Goal: Transaction & Acquisition: Book appointment/travel/reservation

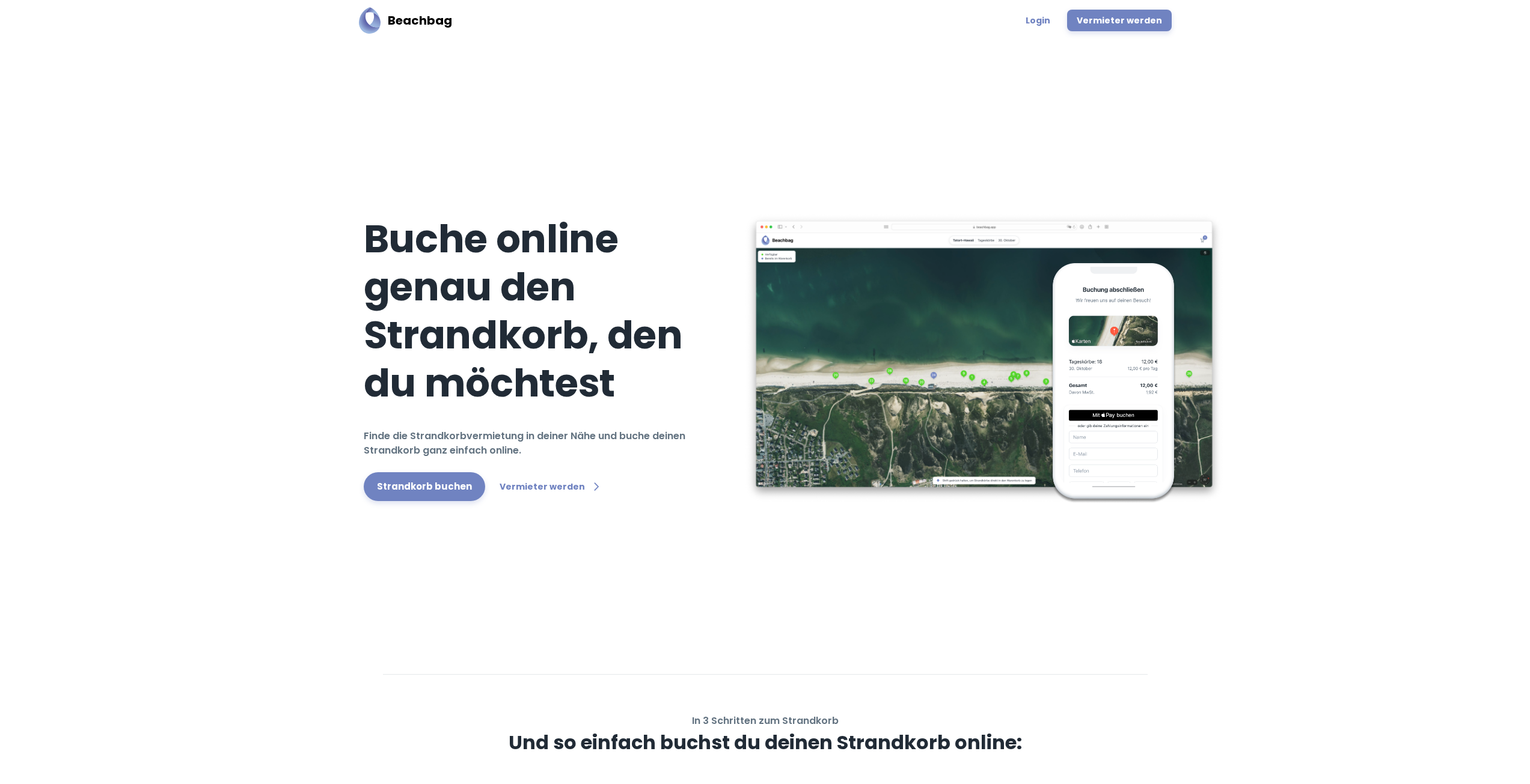
click at [1046, 23] on link "Login" at bounding box center [1038, 20] width 38 height 22
click at [413, 480] on link "Strandkorb buchen" at bounding box center [424, 487] width 121 height 29
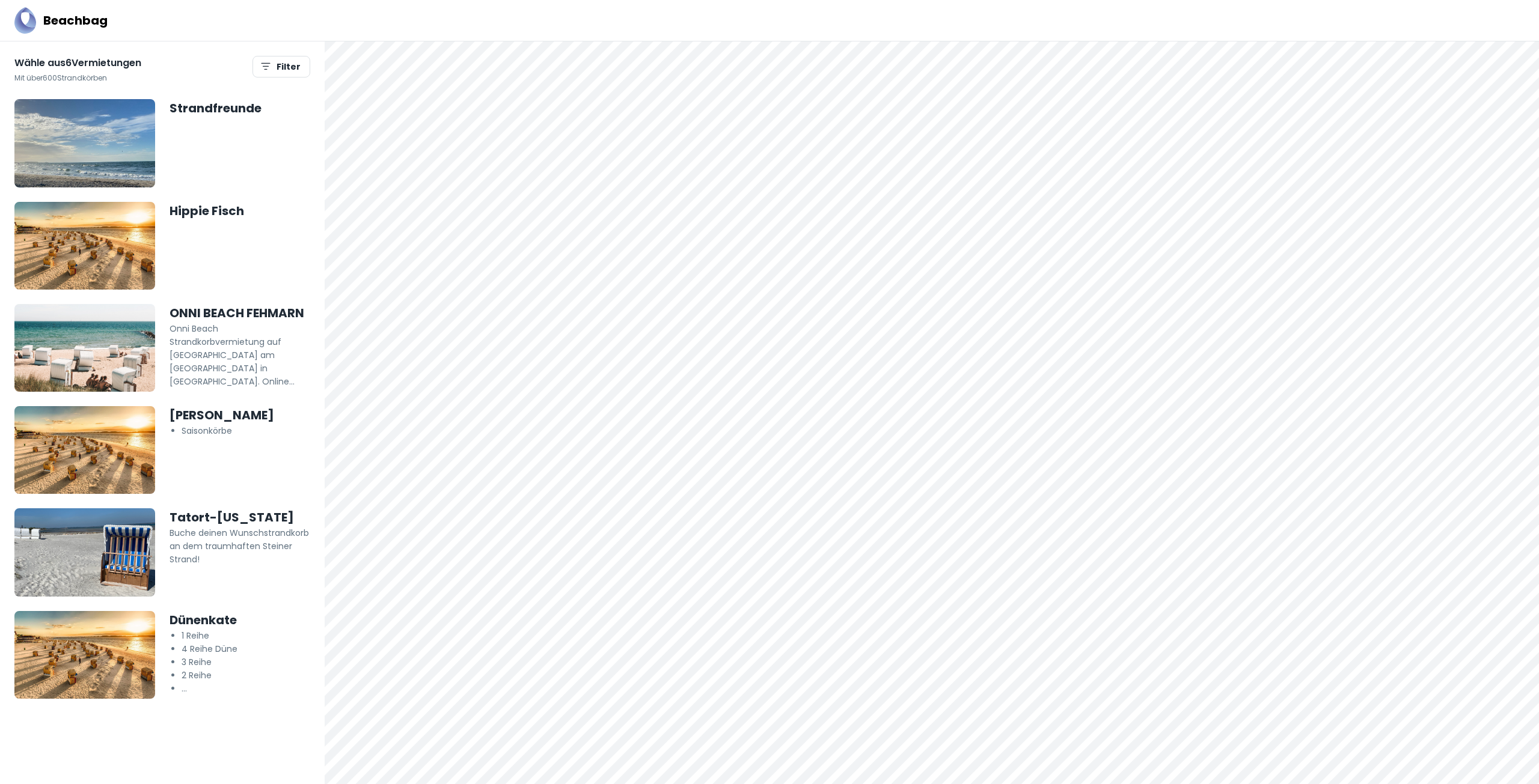
click at [111, 439] on img at bounding box center [85, 450] width 141 height 88
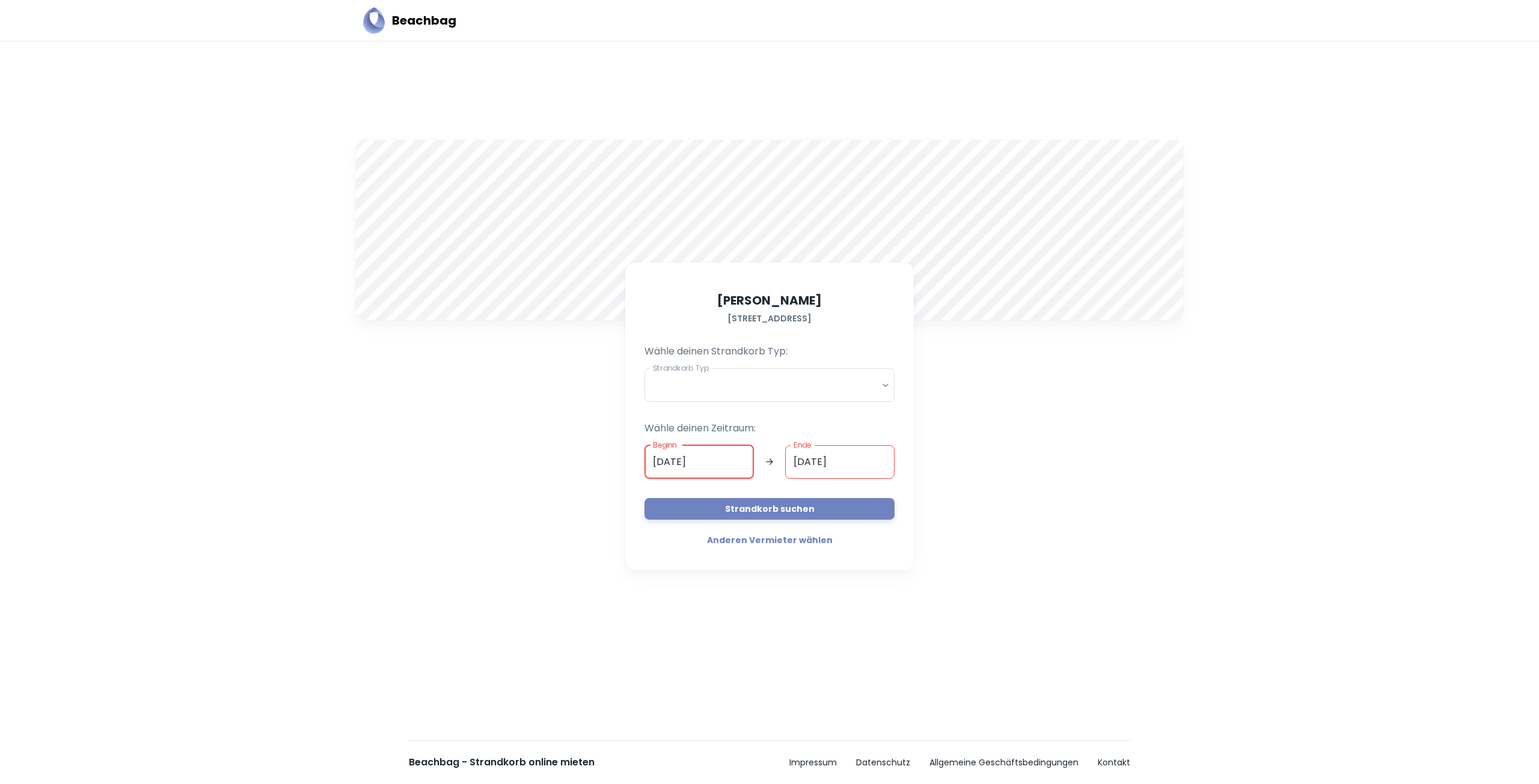
click at [695, 459] on input "21.08.2025" at bounding box center [699, 462] width 109 height 34
click at [706, 463] on input "21.08.2025" at bounding box center [699, 462] width 109 height 34
click at [693, 631] on div "22" at bounding box center [700, 627] width 24 height 24
click at [696, 628] on div "22" at bounding box center [700, 627] width 24 height 24
click at [1163, 451] on div "A Maximilian Hering Strandallee 37, 23683, Scharbeutz, SH, DE Wähle deinen Stra…" at bounding box center [769, 385] width 842 height 503
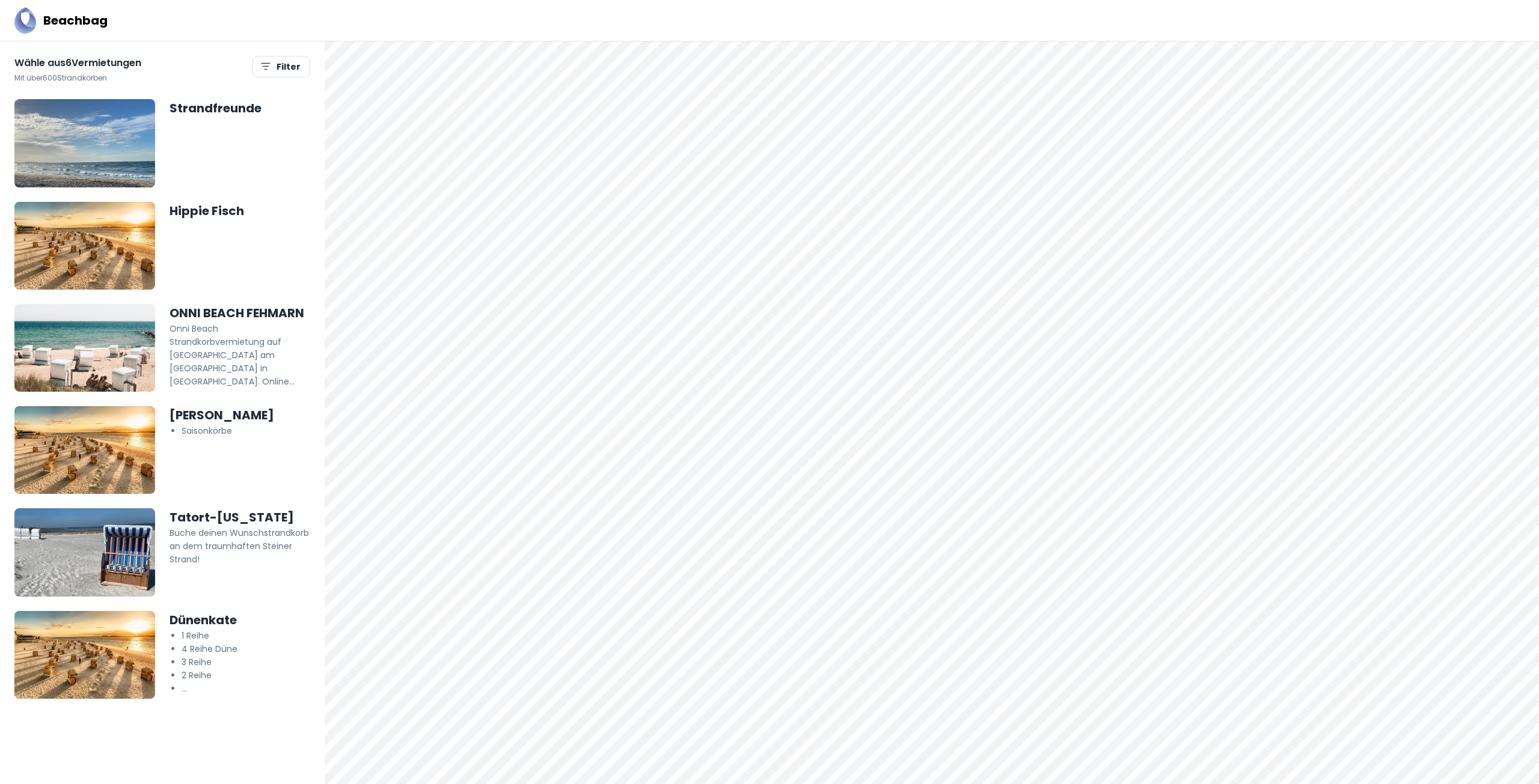
drag, startPoint x: 968, startPoint y: 674, endPoint x: 863, endPoint y: 548, distance: 164.0
click at [863, 548] on div at bounding box center [931, 412] width 1214 height 743
drag, startPoint x: 847, startPoint y: 533, endPoint x: 842, endPoint y: 461, distance: 72.2
click at [842, 461] on div at bounding box center [931, 412] width 1214 height 743
click at [772, 41] on div at bounding box center [931, 41] width 1214 height 0
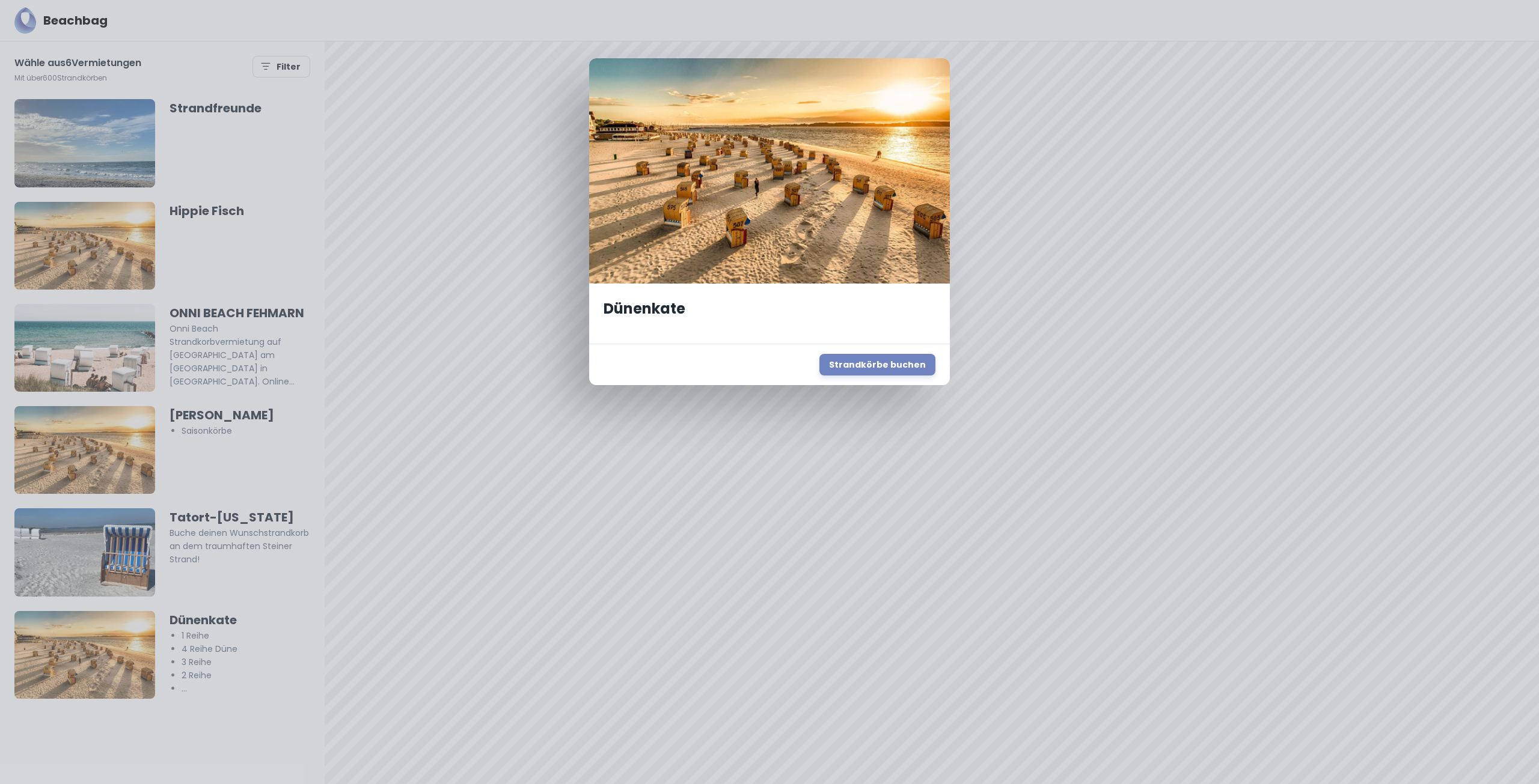
click at [858, 551] on div "Dünenkate Strandkörbe buchen" at bounding box center [769, 392] width 1539 height 784
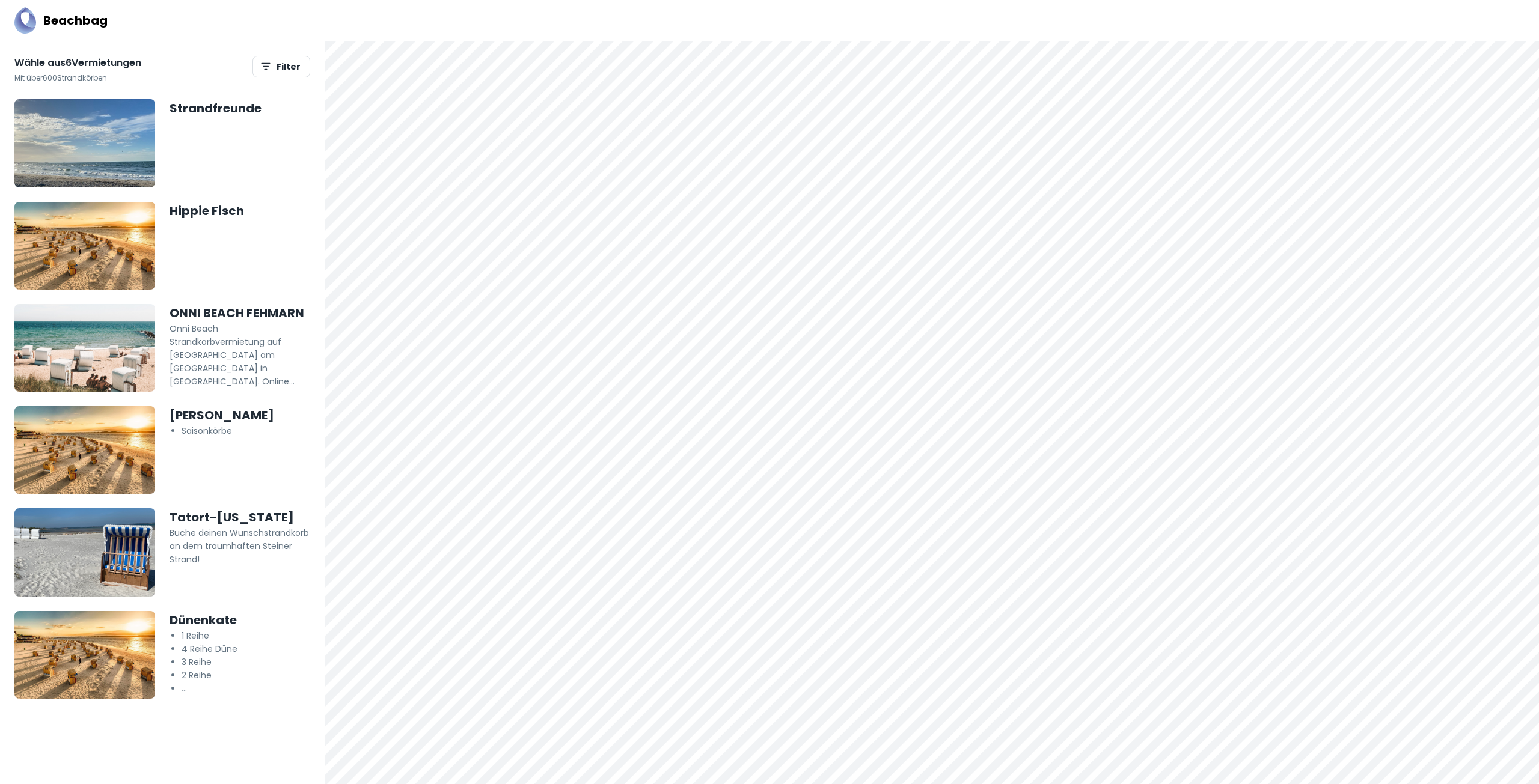
click at [120, 363] on img at bounding box center [85, 348] width 141 height 88
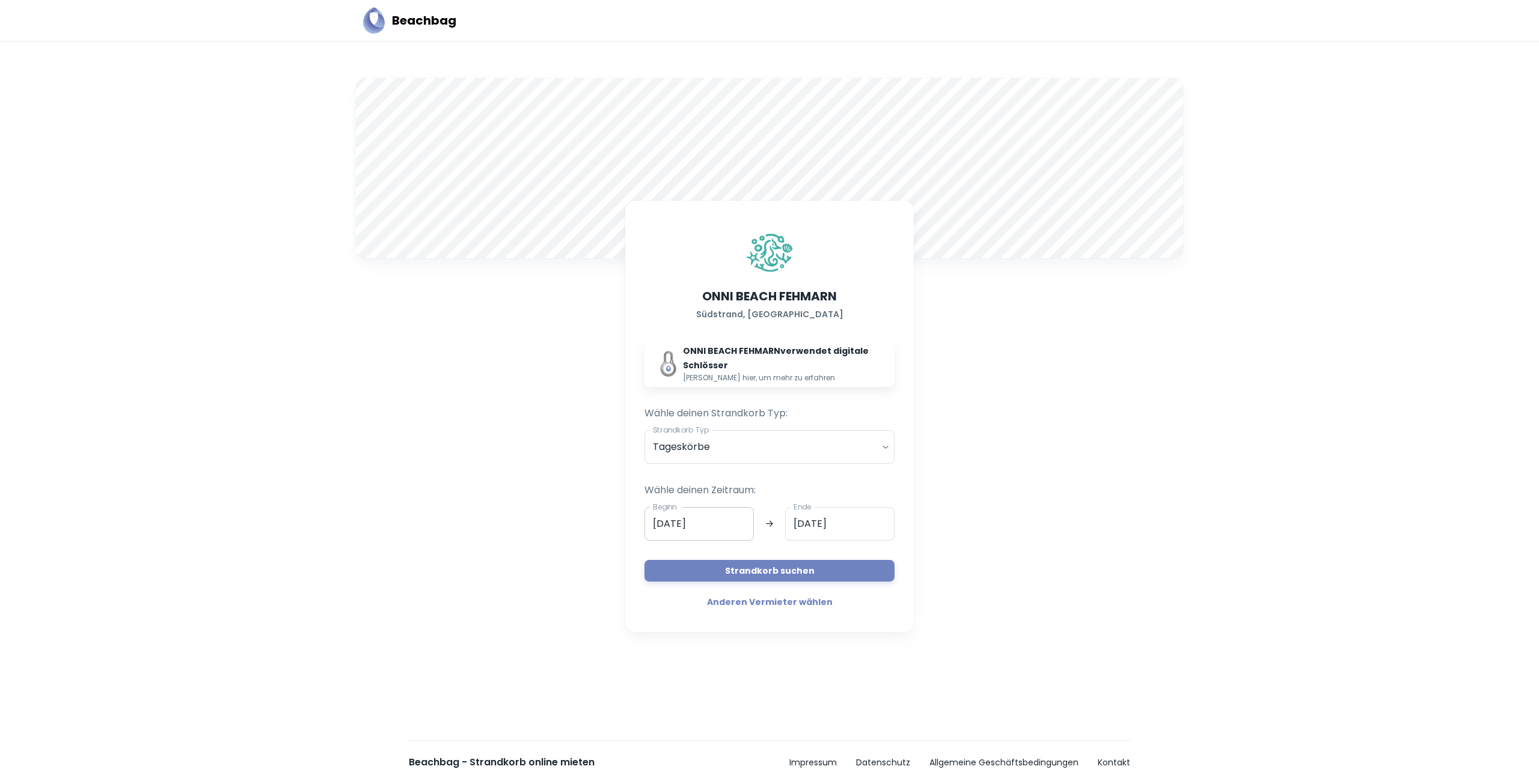
click at [693, 525] on input "21.08.2025" at bounding box center [699, 524] width 109 height 34
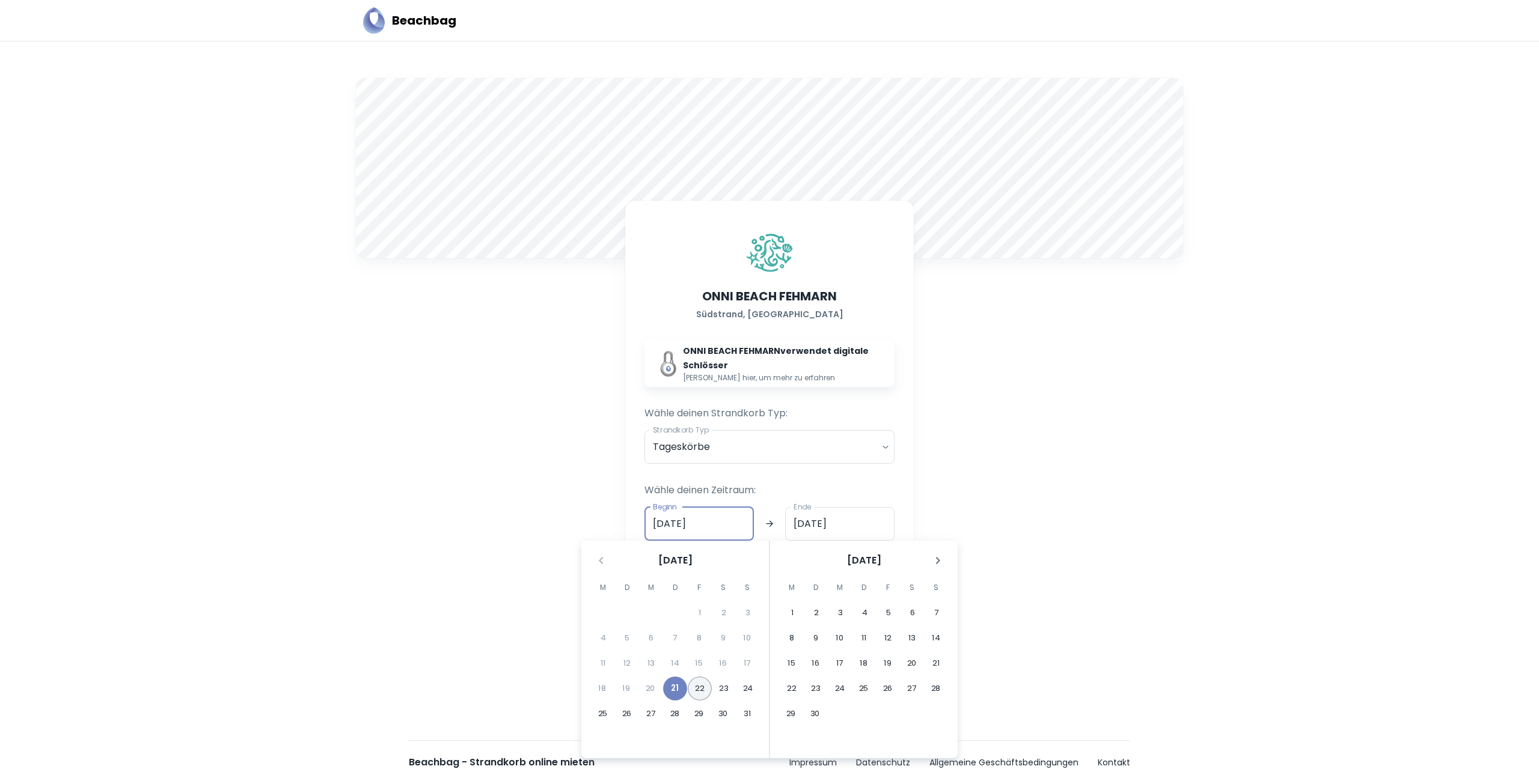
click at [701, 688] on button "22" at bounding box center [700, 689] width 24 height 24
type input "22.08.2025"
click at [479, 558] on div "A ONNI BEACH FEHMARN Südstrand, Fehmarn ONNI BEACH FEHMARN verwendet digitale S…" at bounding box center [769, 384] width 842 height 626
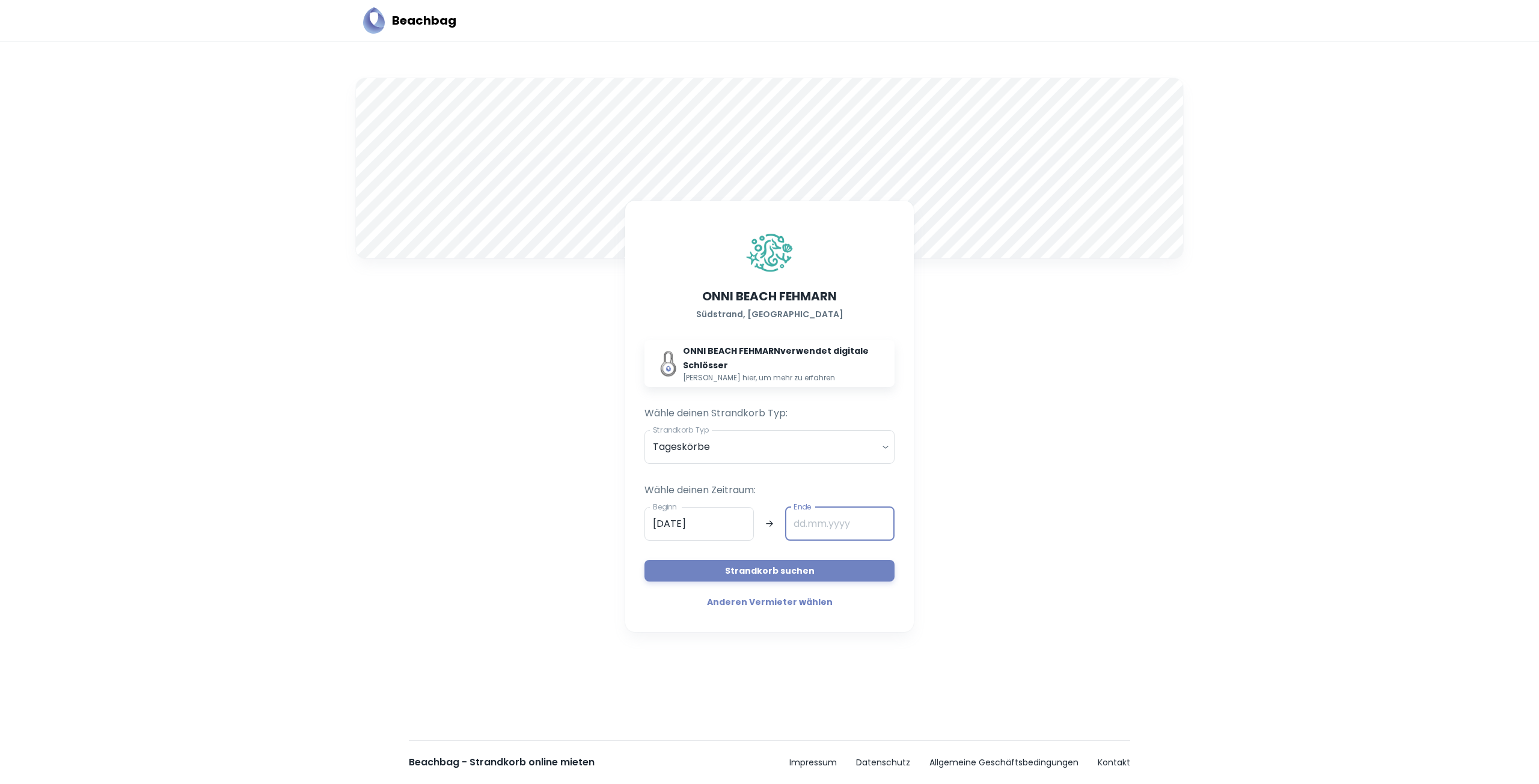
click at [867, 518] on input "Ende" at bounding box center [839, 524] width 109 height 34
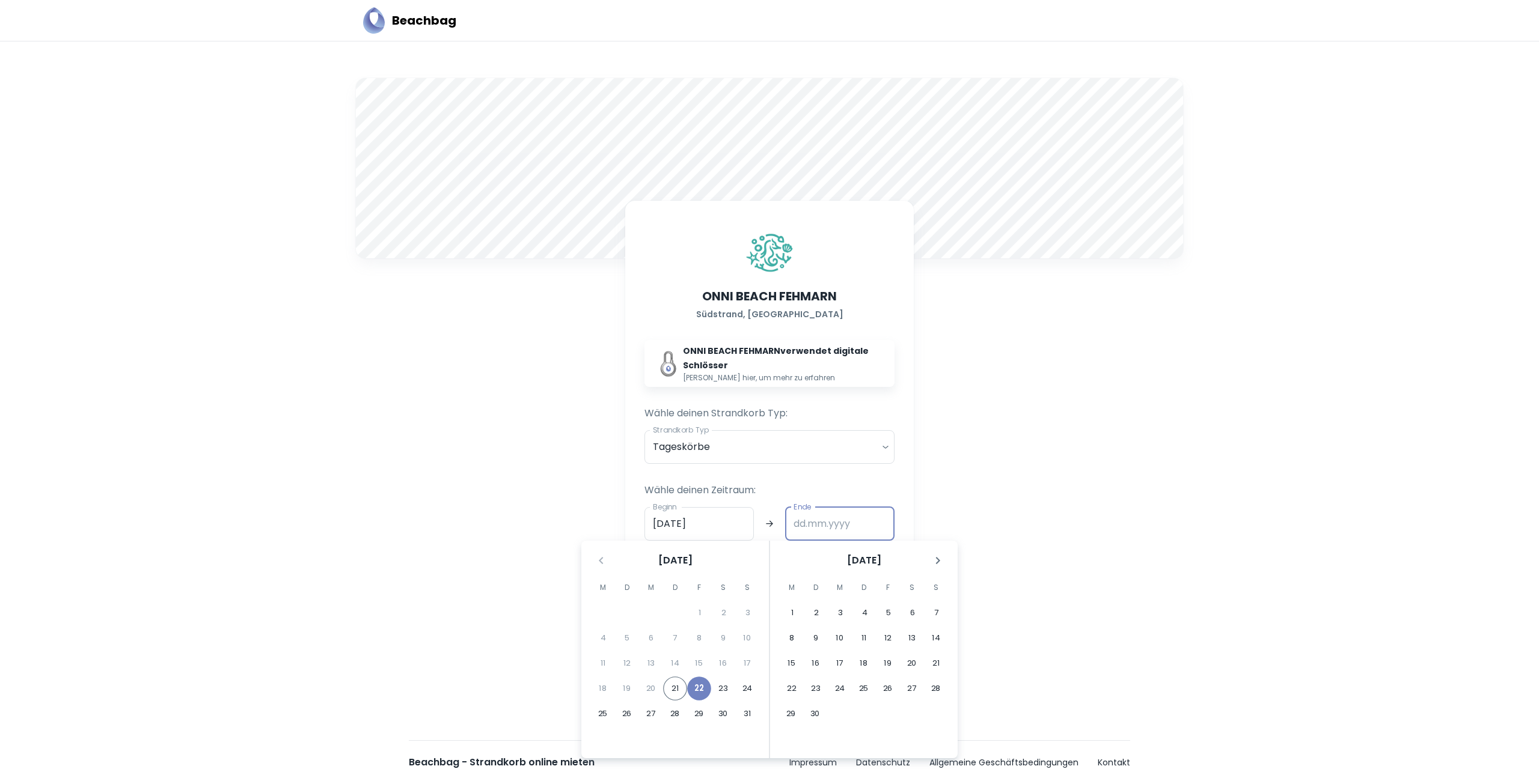
click at [772, 570] on div "September 2025" at bounding box center [863, 558] width 188 height 35
click at [847, 560] on span "September 2025" at bounding box center [864, 560] width 34 height 14
click at [827, 527] on input "Ende" at bounding box center [839, 524] width 109 height 34
type input "23.08.2025"
click at [723, 687] on button "23" at bounding box center [723, 689] width 24 height 24
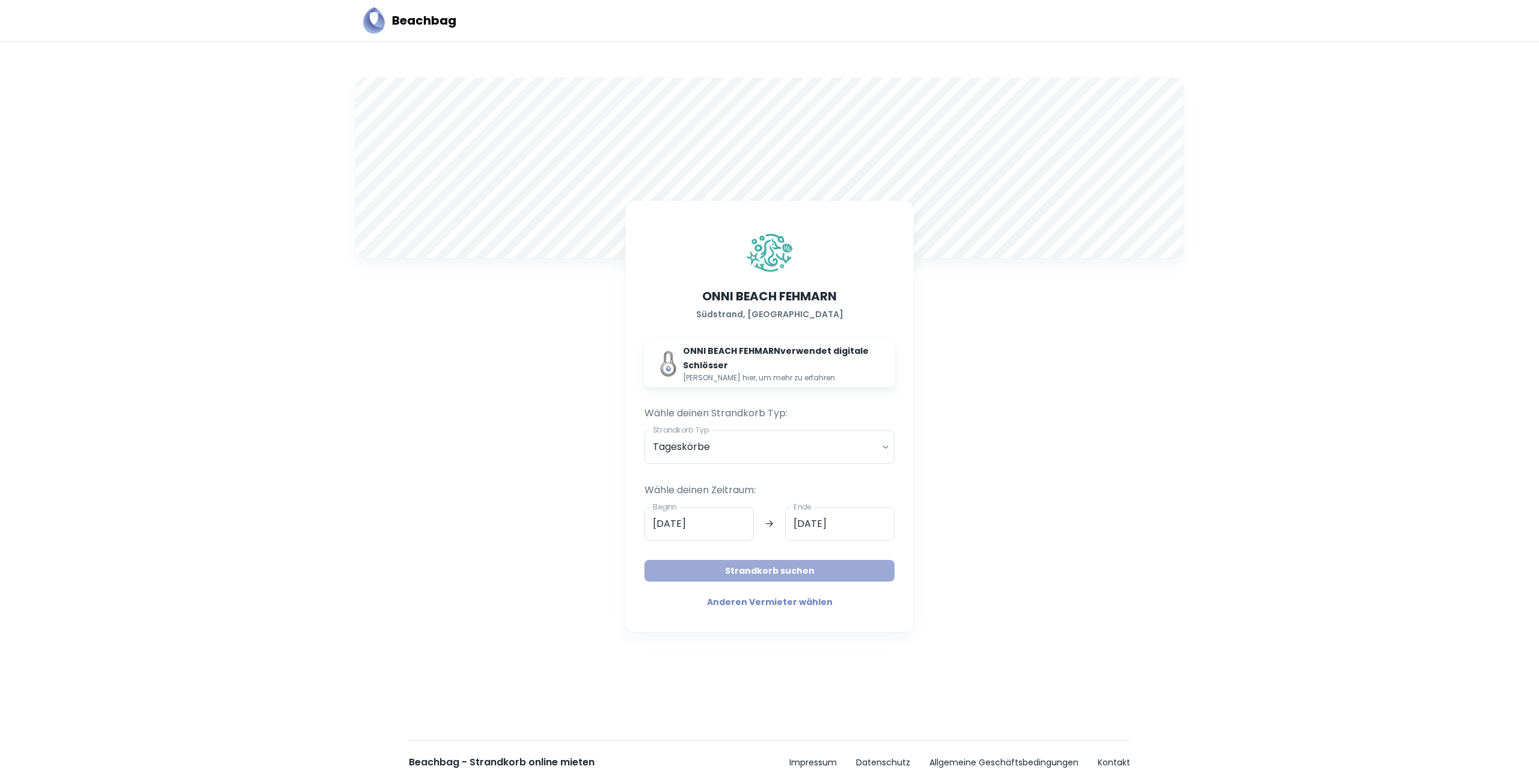
click at [825, 572] on button "Strandkorb suchen" at bounding box center [769, 571] width 250 height 22
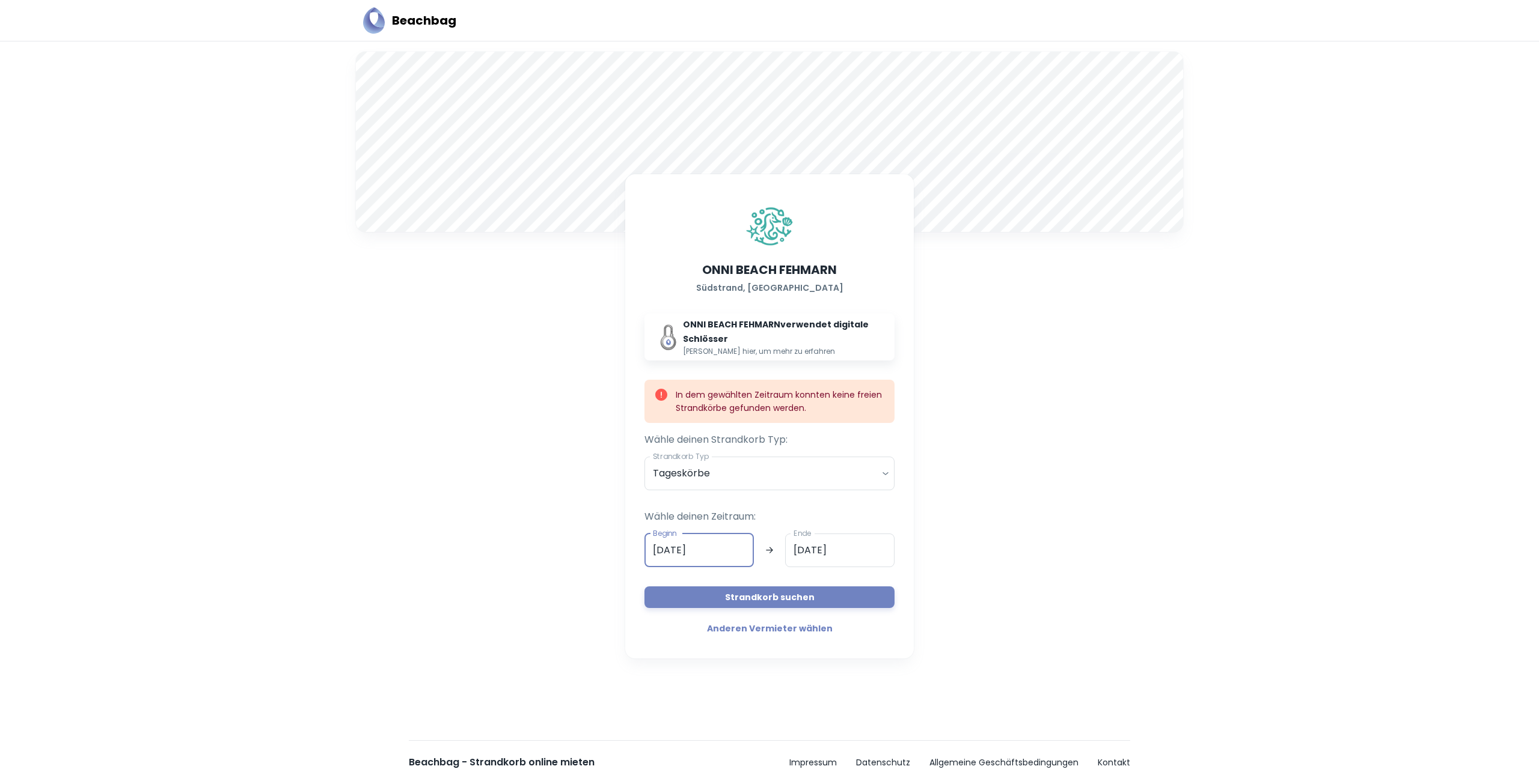
click at [700, 555] on input "22.08.2025" at bounding box center [699, 550] width 109 height 34
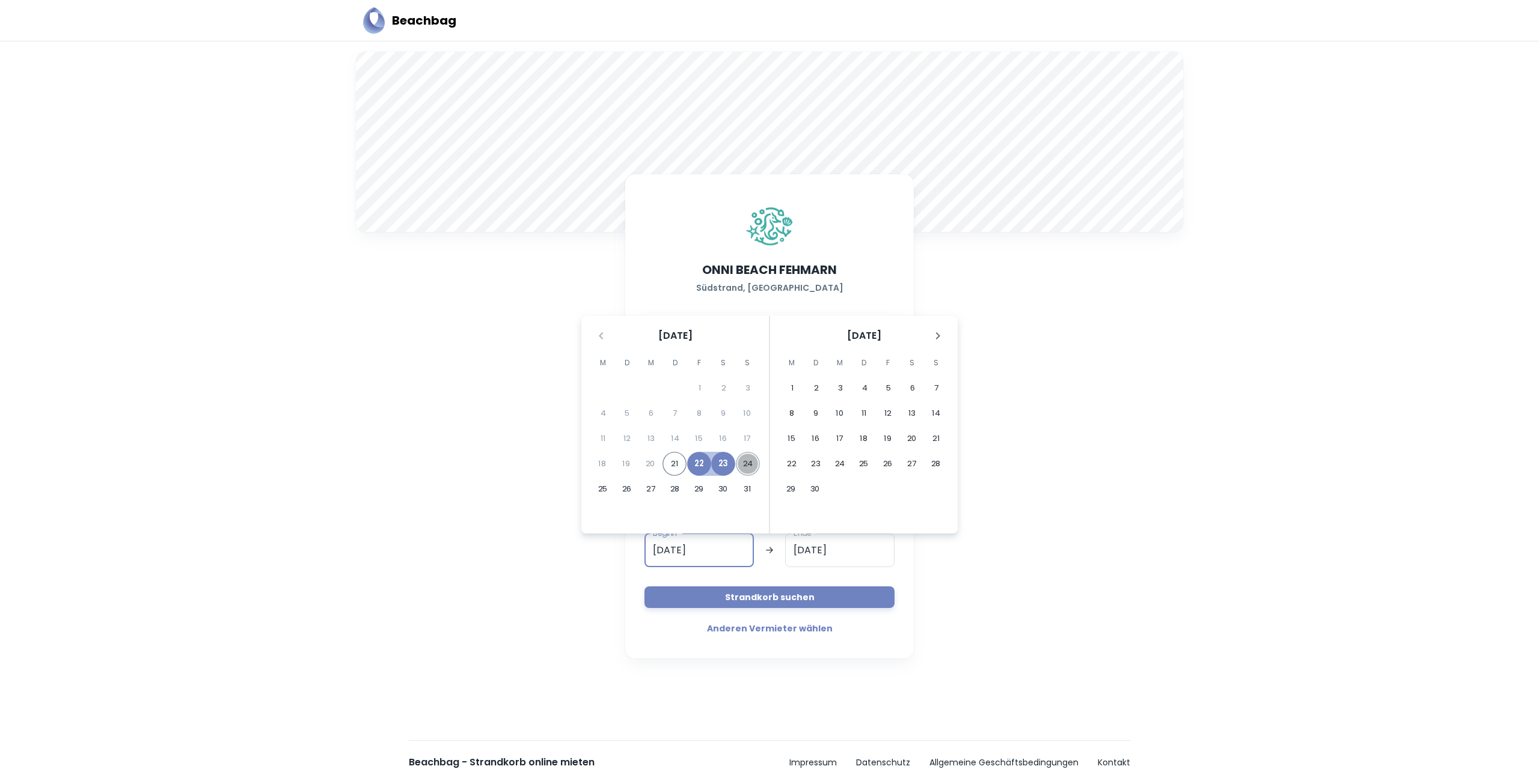
click at [752, 462] on button "24" at bounding box center [747, 464] width 24 height 24
type input "24.08.2025"
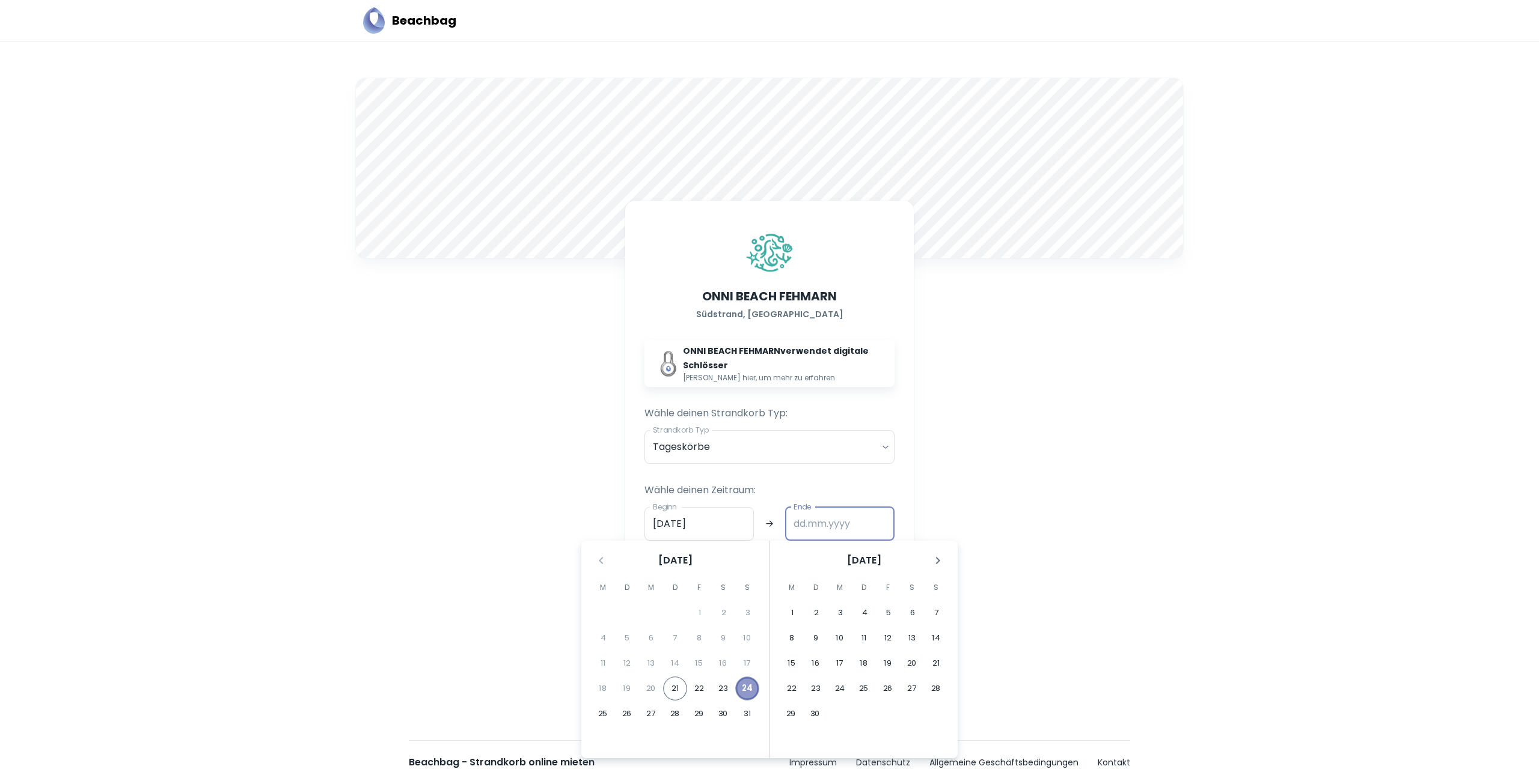
click at [756, 690] on button "24" at bounding box center [747, 689] width 24 height 24
type input "24.08.2025"
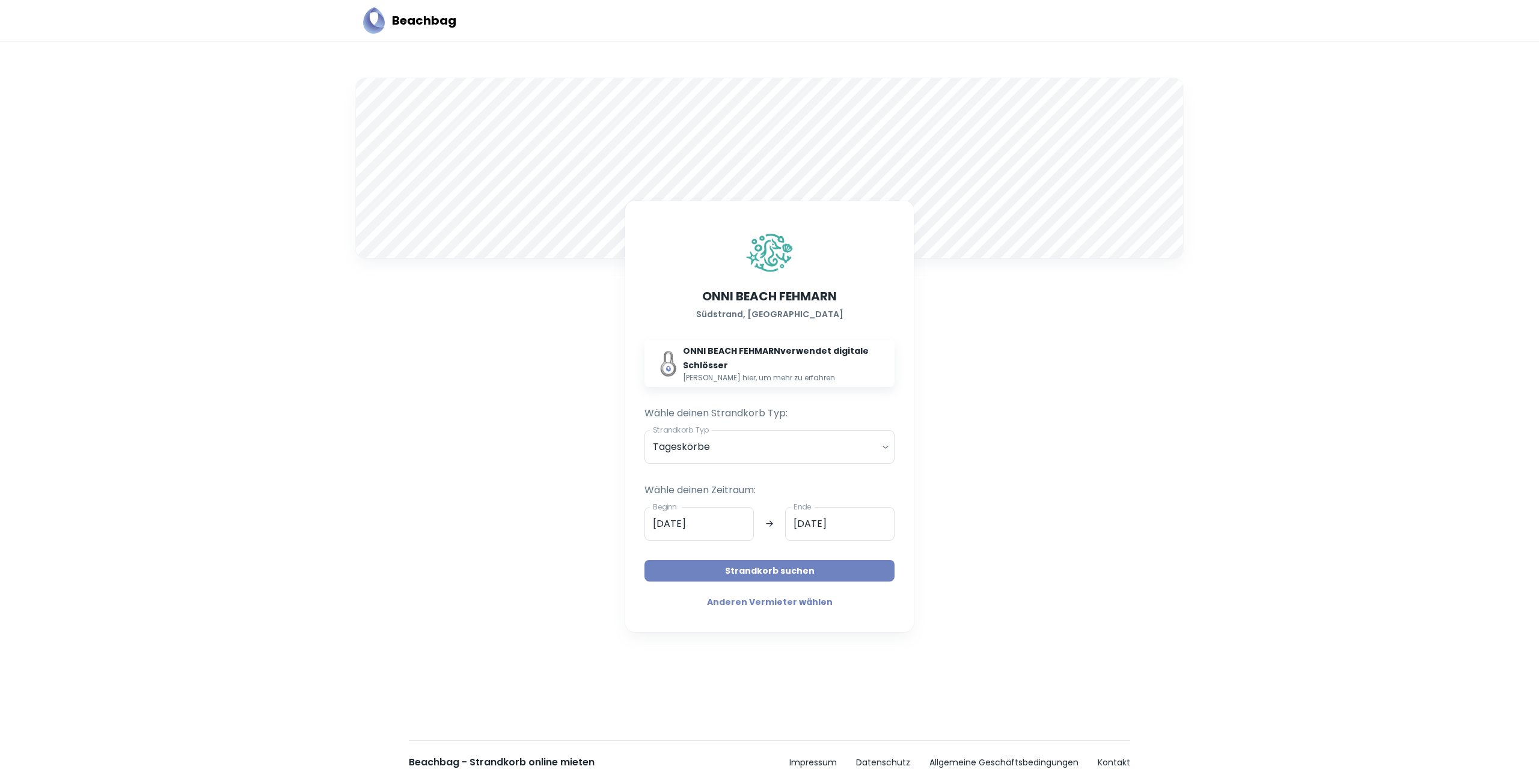
click at [832, 567] on button "Strandkorb suchen" at bounding box center [769, 571] width 250 height 22
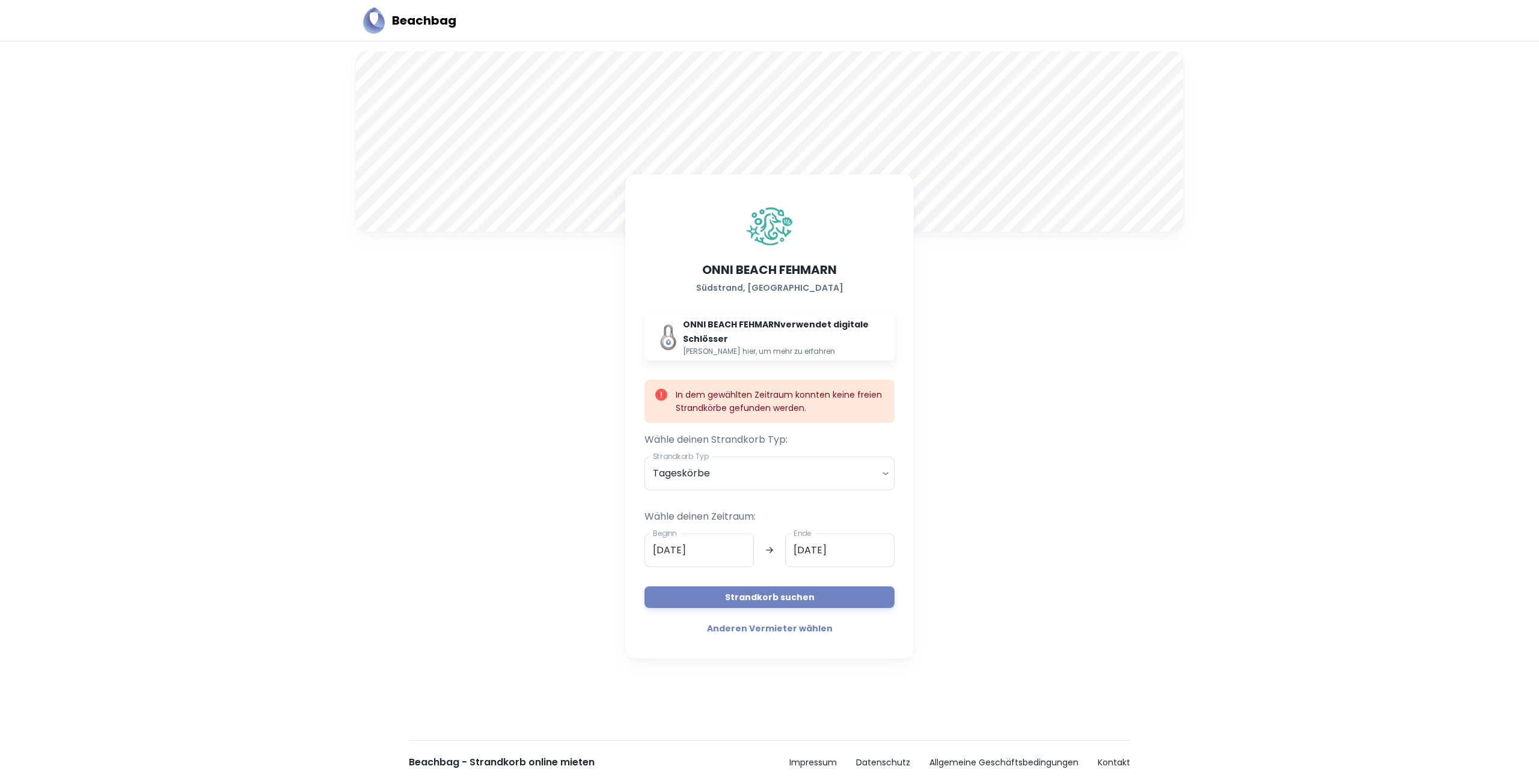
click at [708, 390] on div "In dem gewählten Zeitraum konnten keine freien Strandkörbe gefunden werden." at bounding box center [780, 402] width 209 height 36
click at [658, 393] on icon at bounding box center [661, 395] width 12 height 12
click at [664, 307] on div "ONNI BEACH FEHMARN Südstrand, Fehmarn ONNI BEACH FEHMARN verwendet digitale Sch…" at bounding box center [769, 292] width 250 height 177
click at [668, 332] on img at bounding box center [668, 337] width 29 height 29
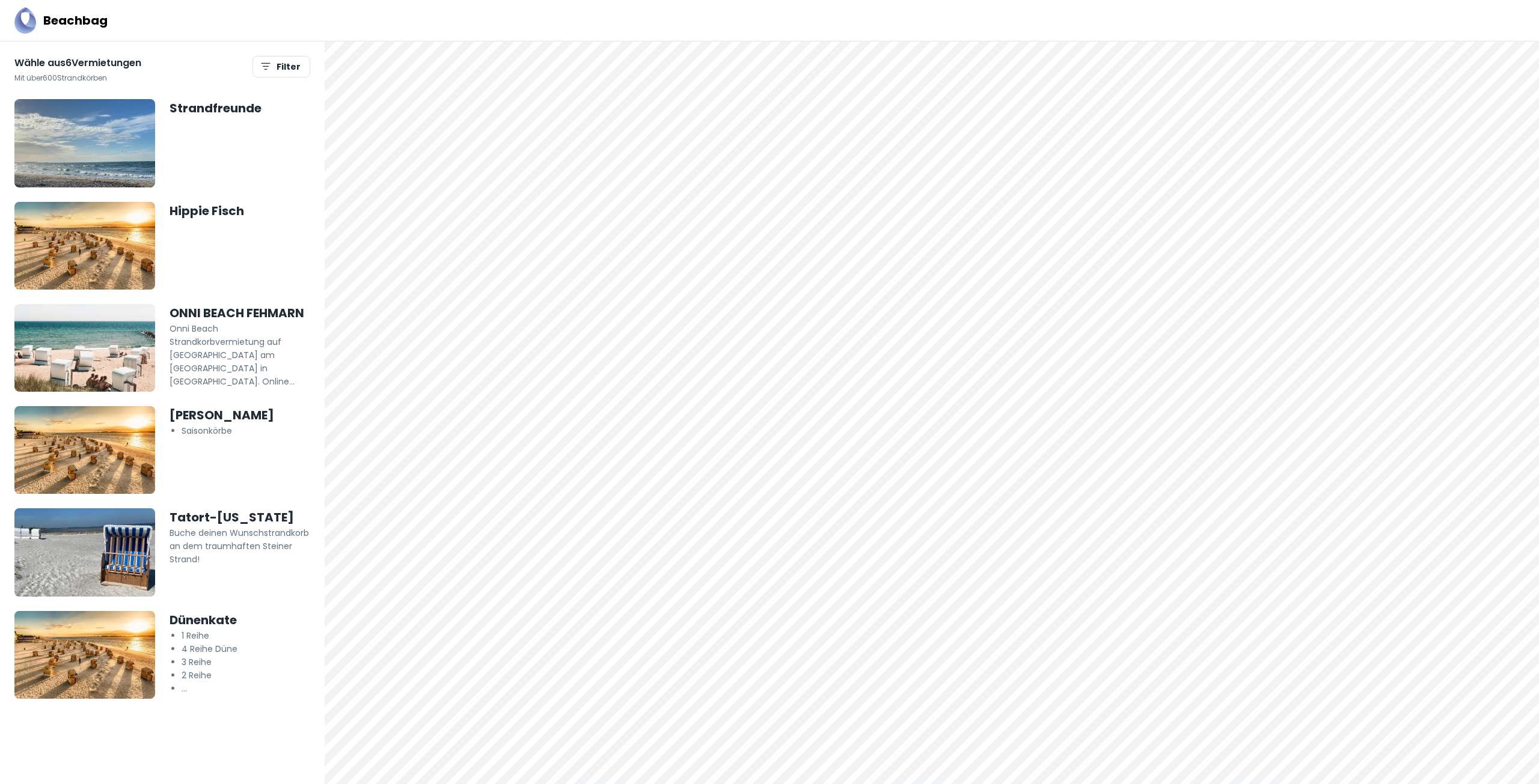
click at [224, 105] on h5 "Strandfreunde" at bounding box center [240, 108] width 141 height 18
click at [201, 206] on h5 "Hippie Fisch" at bounding box center [240, 211] width 141 height 18
click at [195, 516] on h5 "Tatort-Hawaii" at bounding box center [240, 518] width 141 height 18
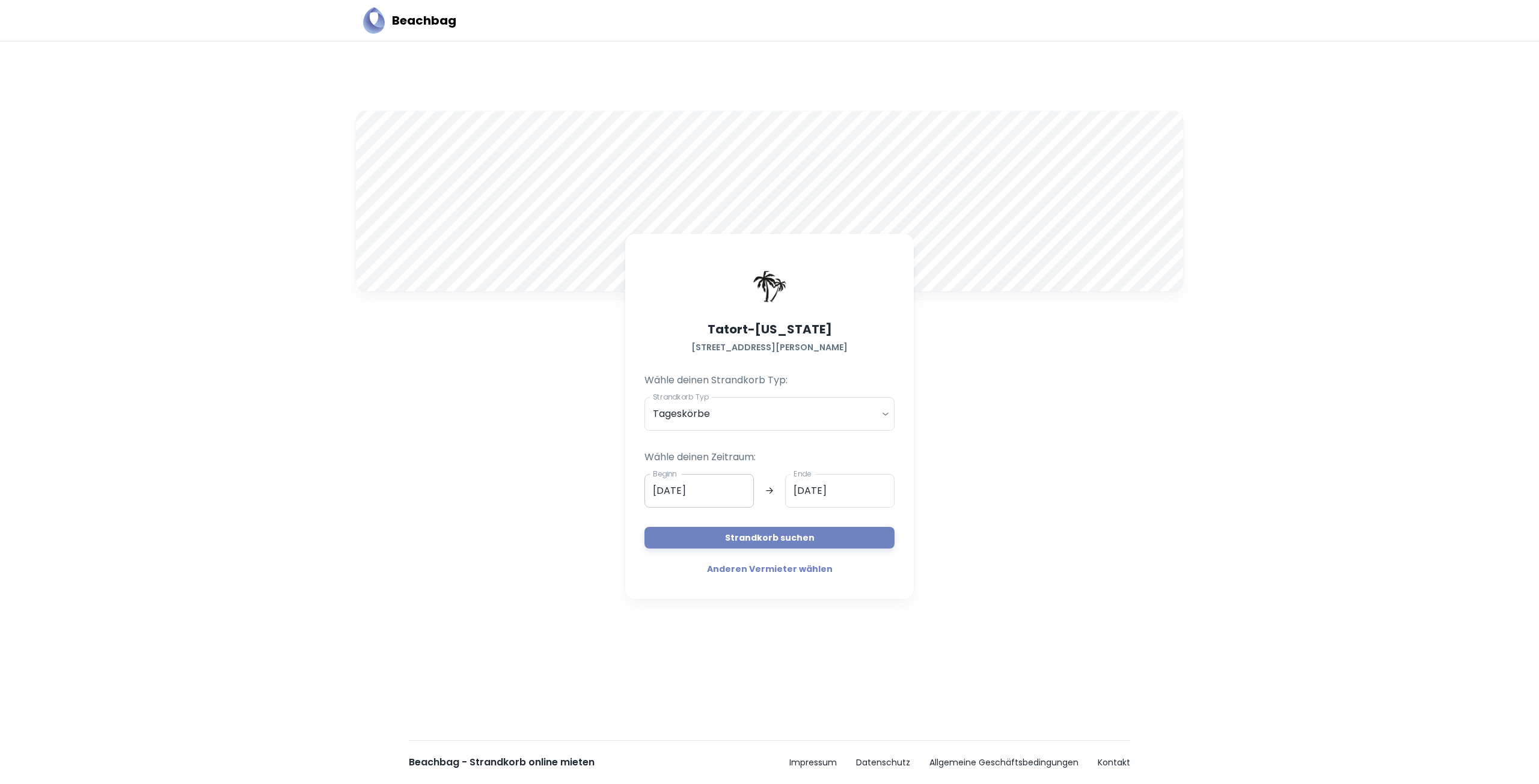
click at [729, 487] on input "21.08.2025" at bounding box center [699, 491] width 109 height 34
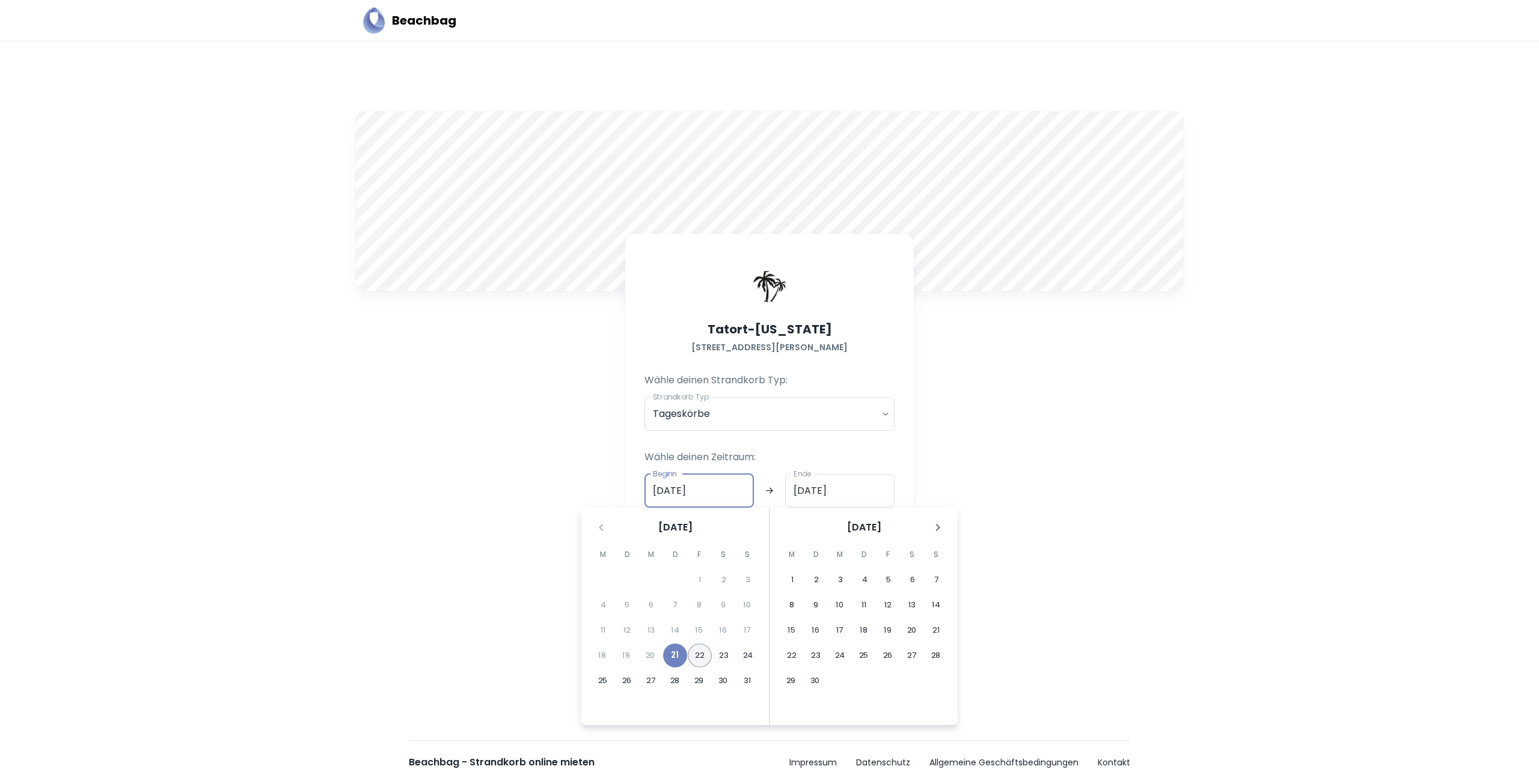
click at [707, 656] on button "22" at bounding box center [700, 655] width 24 height 24
type input "22.08.2025"
click at [847, 492] on input "Ende" at bounding box center [839, 491] width 109 height 34
click at [698, 655] on button "22" at bounding box center [699, 655] width 24 height 24
type input "22.08.2025"
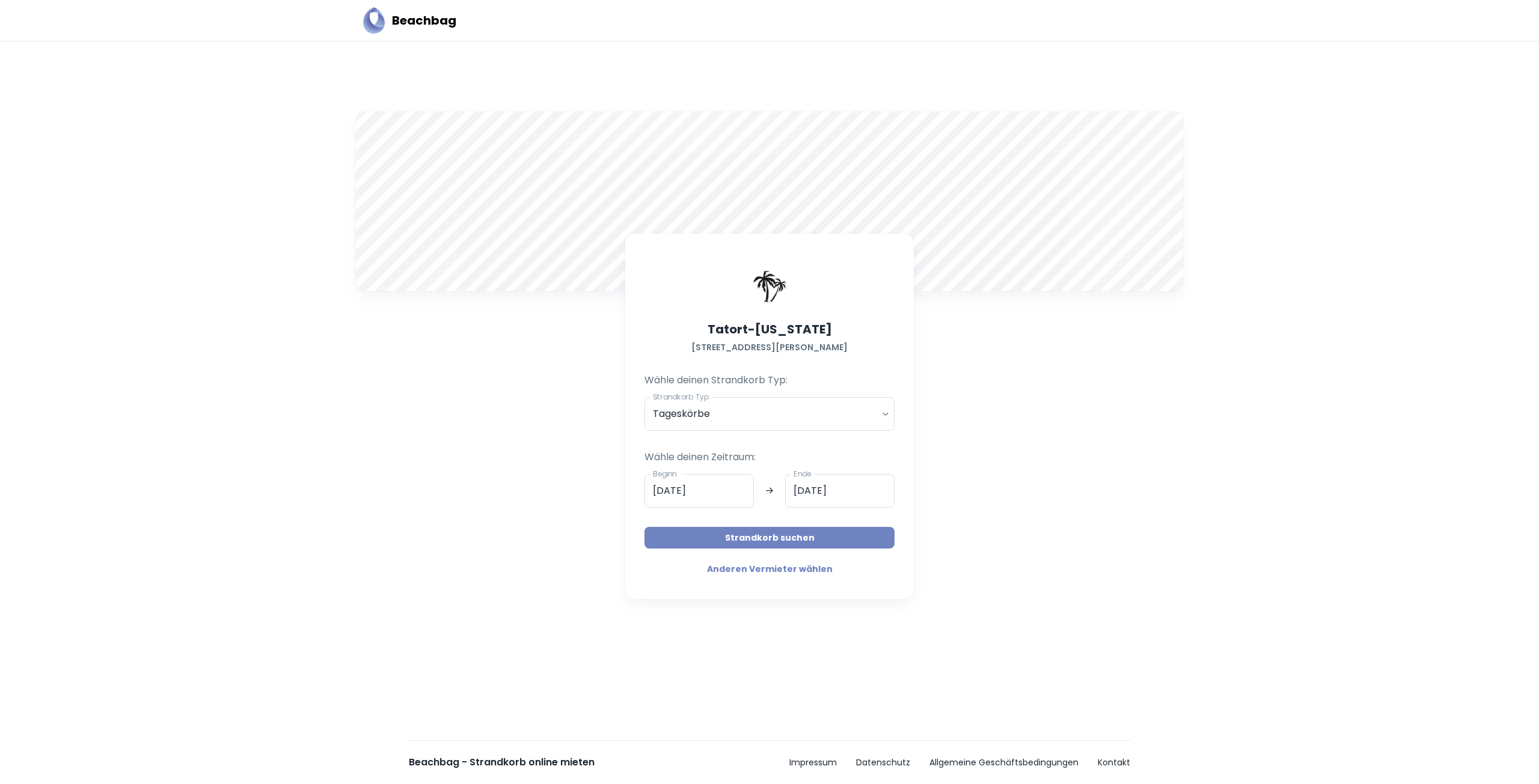
click at [798, 538] on button "Strandkorb suchen" at bounding box center [769, 538] width 250 height 22
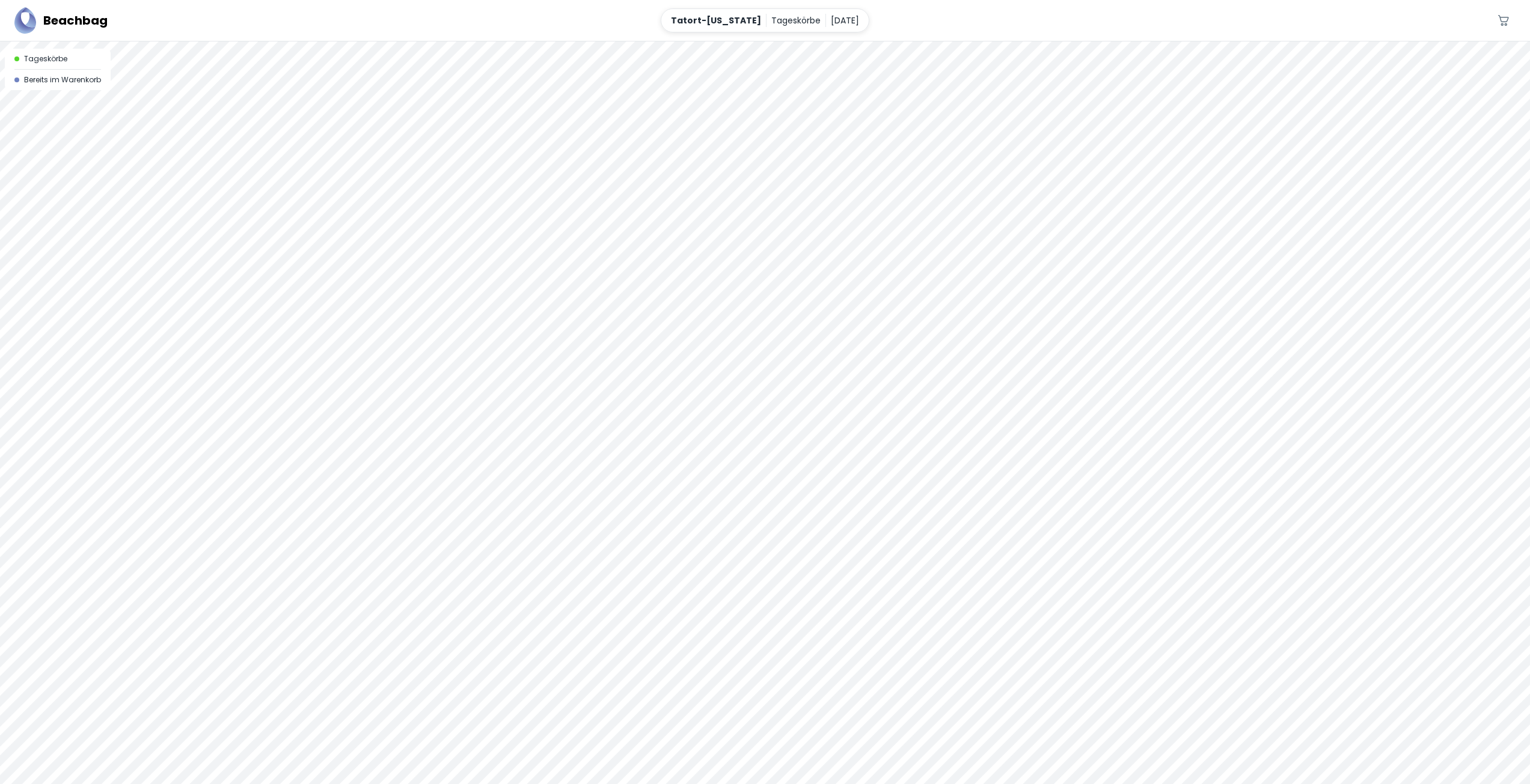
click at [625, 41] on div at bounding box center [765, 41] width 1530 height 0
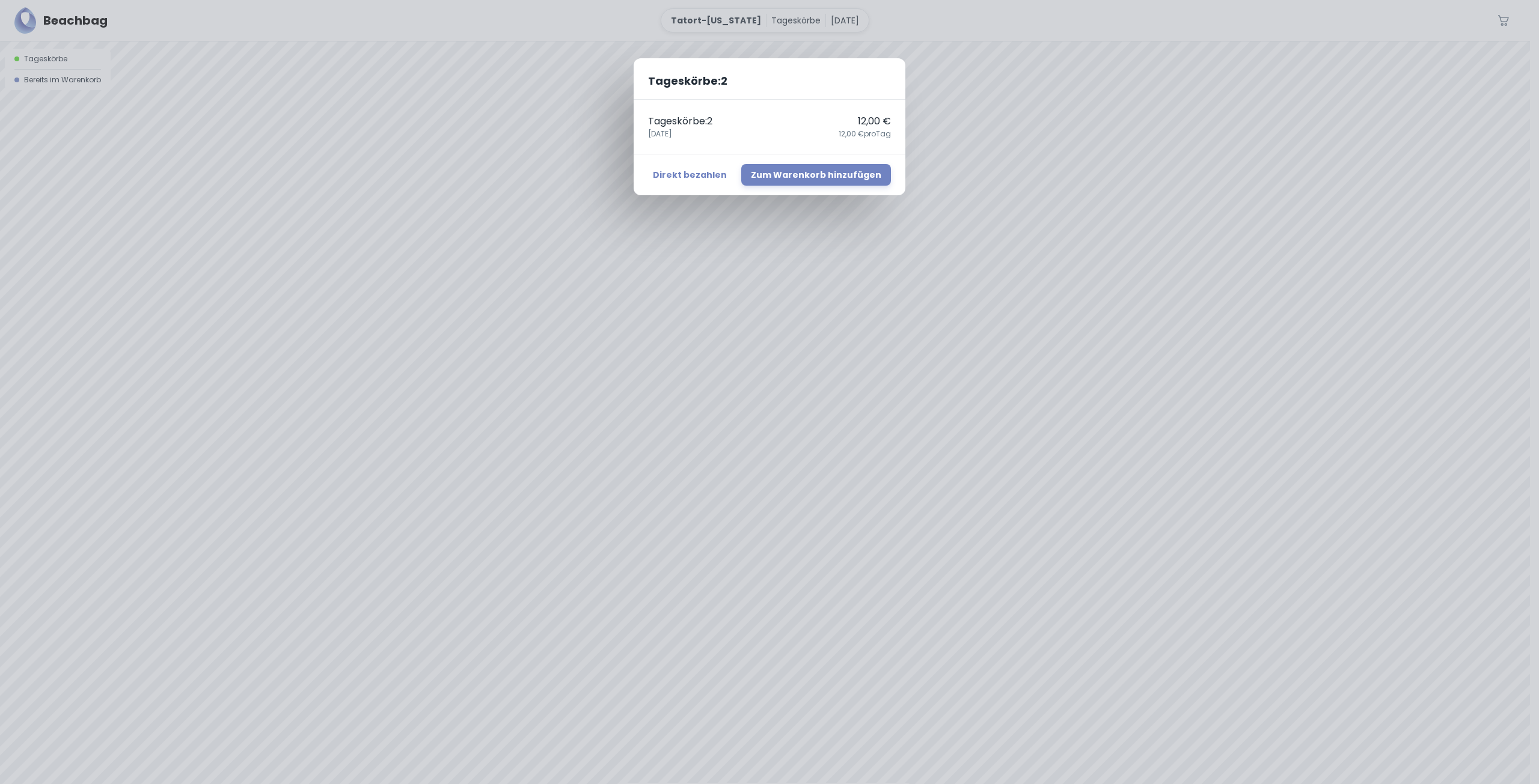
click at [649, 403] on div "Tageskörbe : 2 Tageskörbe : 2 12,00 € 22. August 12,00 € pro Tag Direkt bezahle…" at bounding box center [769, 392] width 1539 height 784
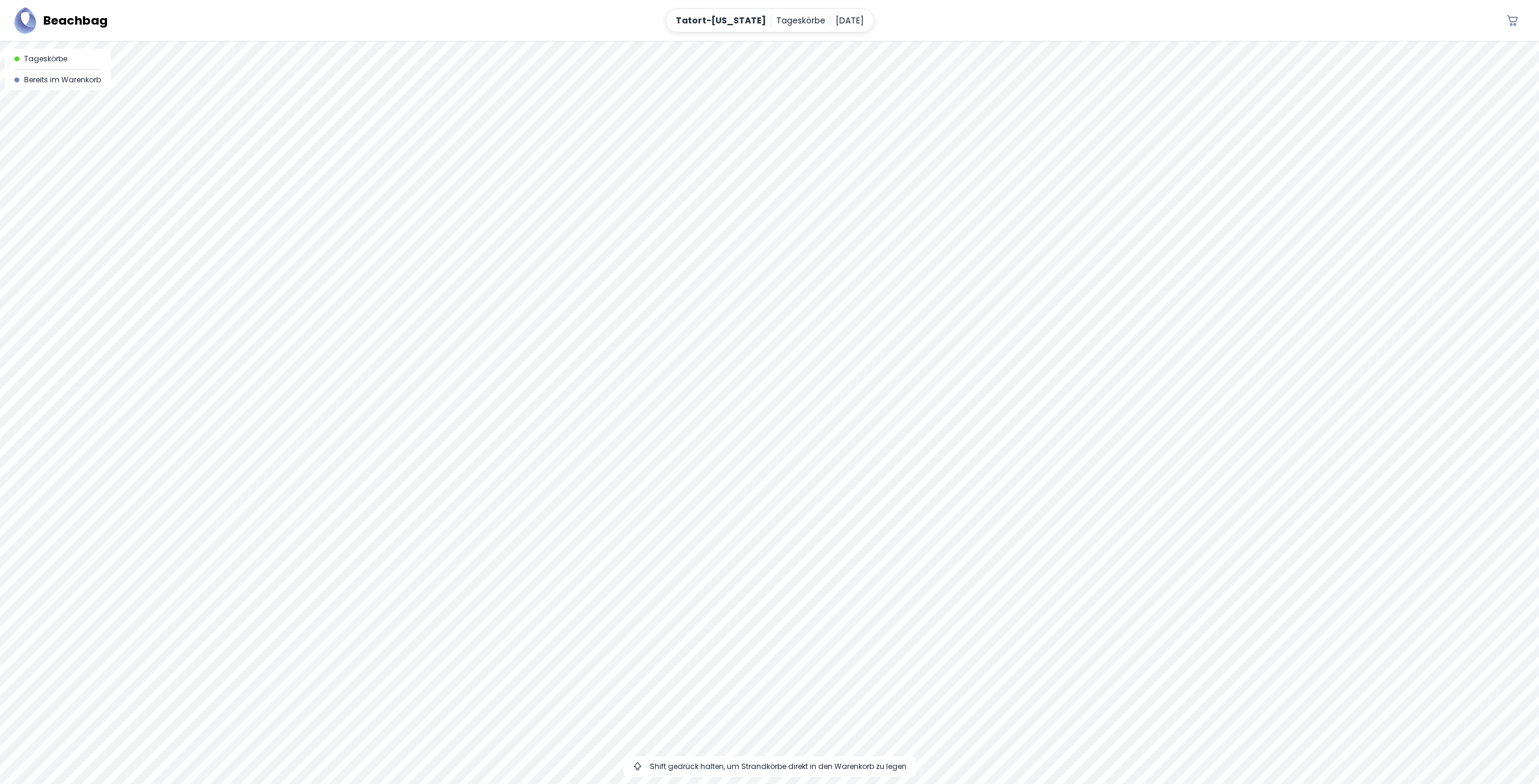
click at [649, 41] on div at bounding box center [769, 41] width 1539 height 0
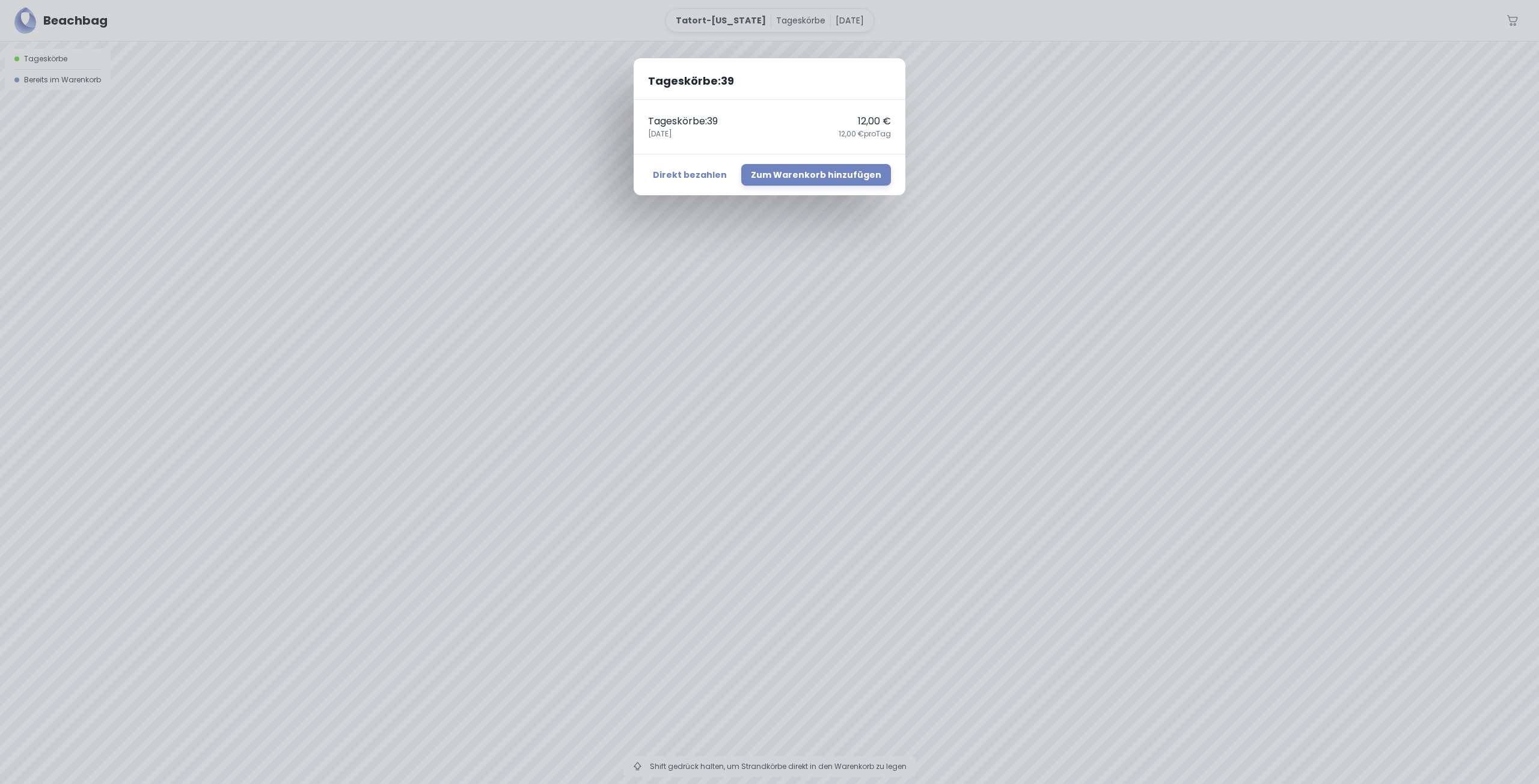
click at [912, 295] on div "Tageskörbe : 39 Tageskörbe : 39 12,00 € 22. August 12,00 € pro Tag Direkt bezah…" at bounding box center [769, 392] width 1539 height 784
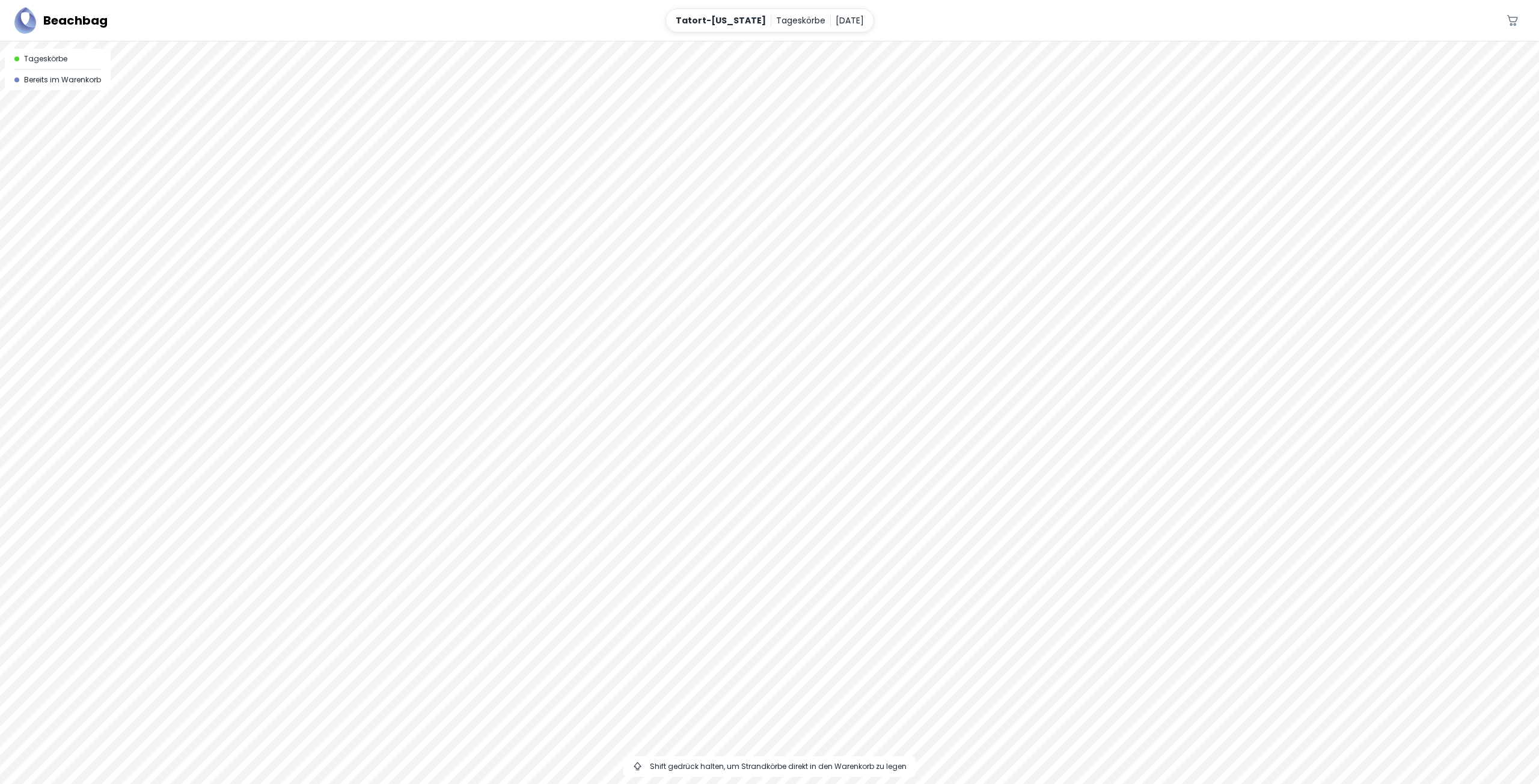
click at [914, 41] on div at bounding box center [769, 41] width 1539 height 0
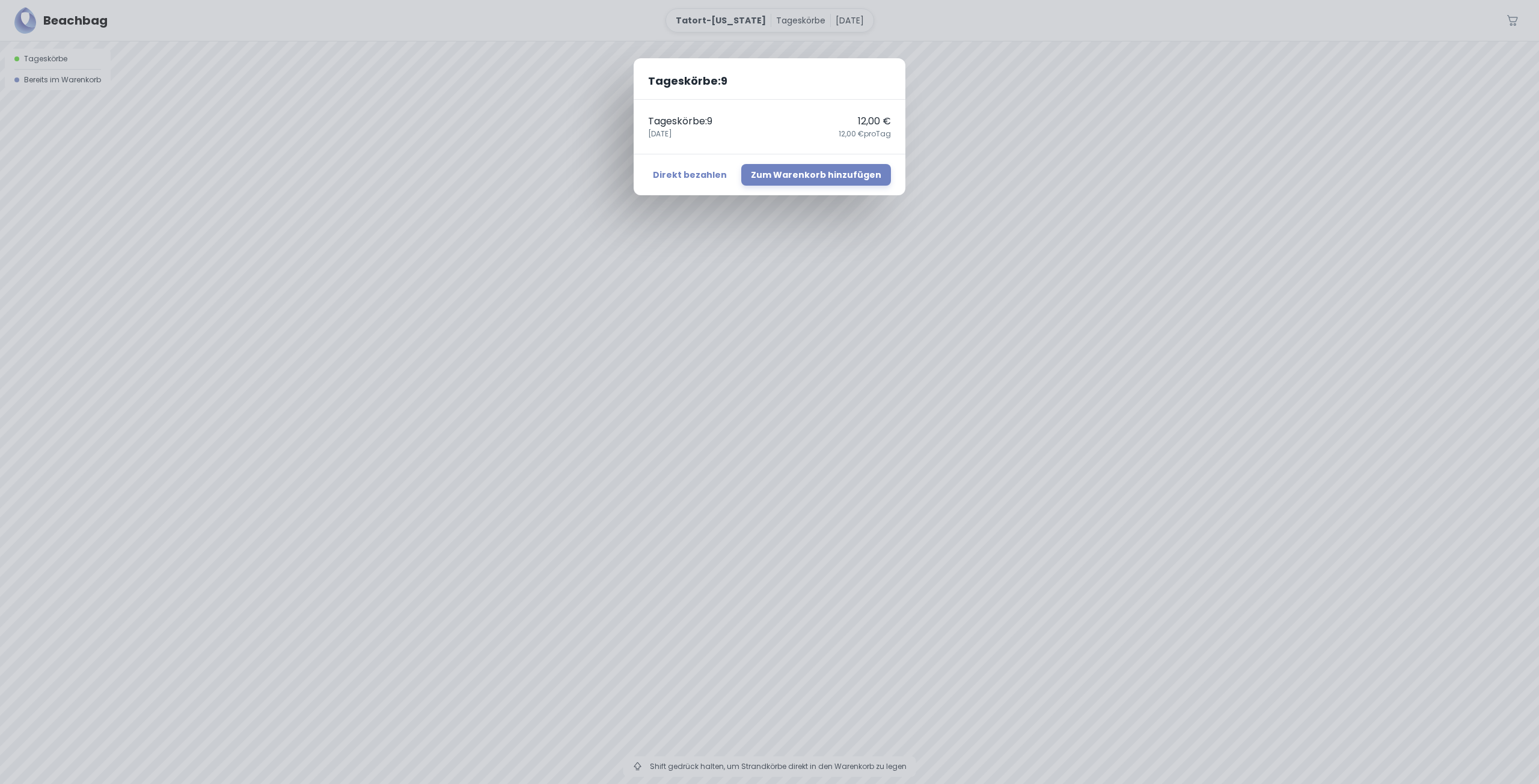
click at [1022, 348] on div "Tageskörbe : 9 Tageskörbe : 9 12,00 € 22. August 12,00 € pro Tag Direkt bezahle…" at bounding box center [769, 392] width 1539 height 784
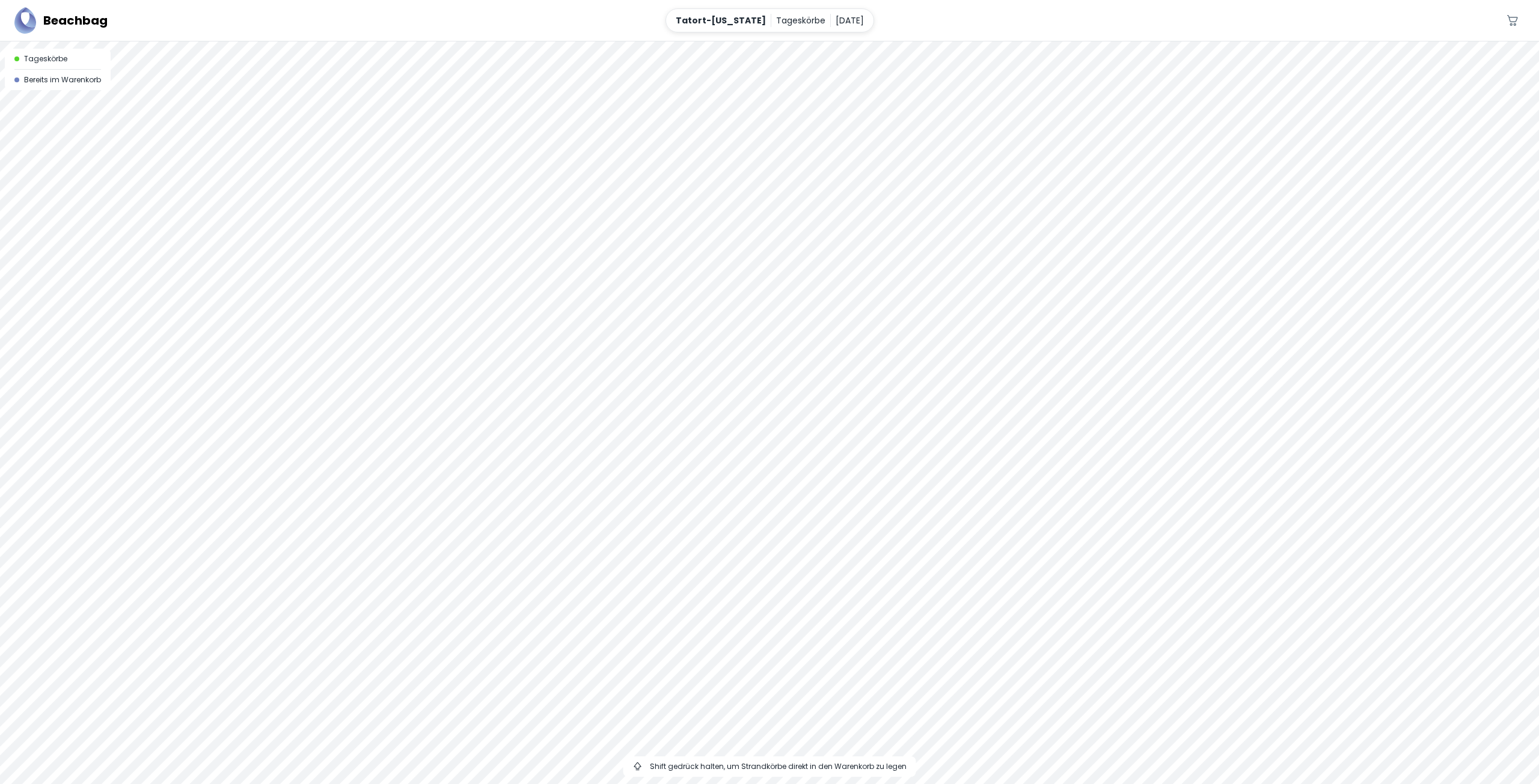
click at [1065, 41] on div at bounding box center [769, 41] width 1539 height 0
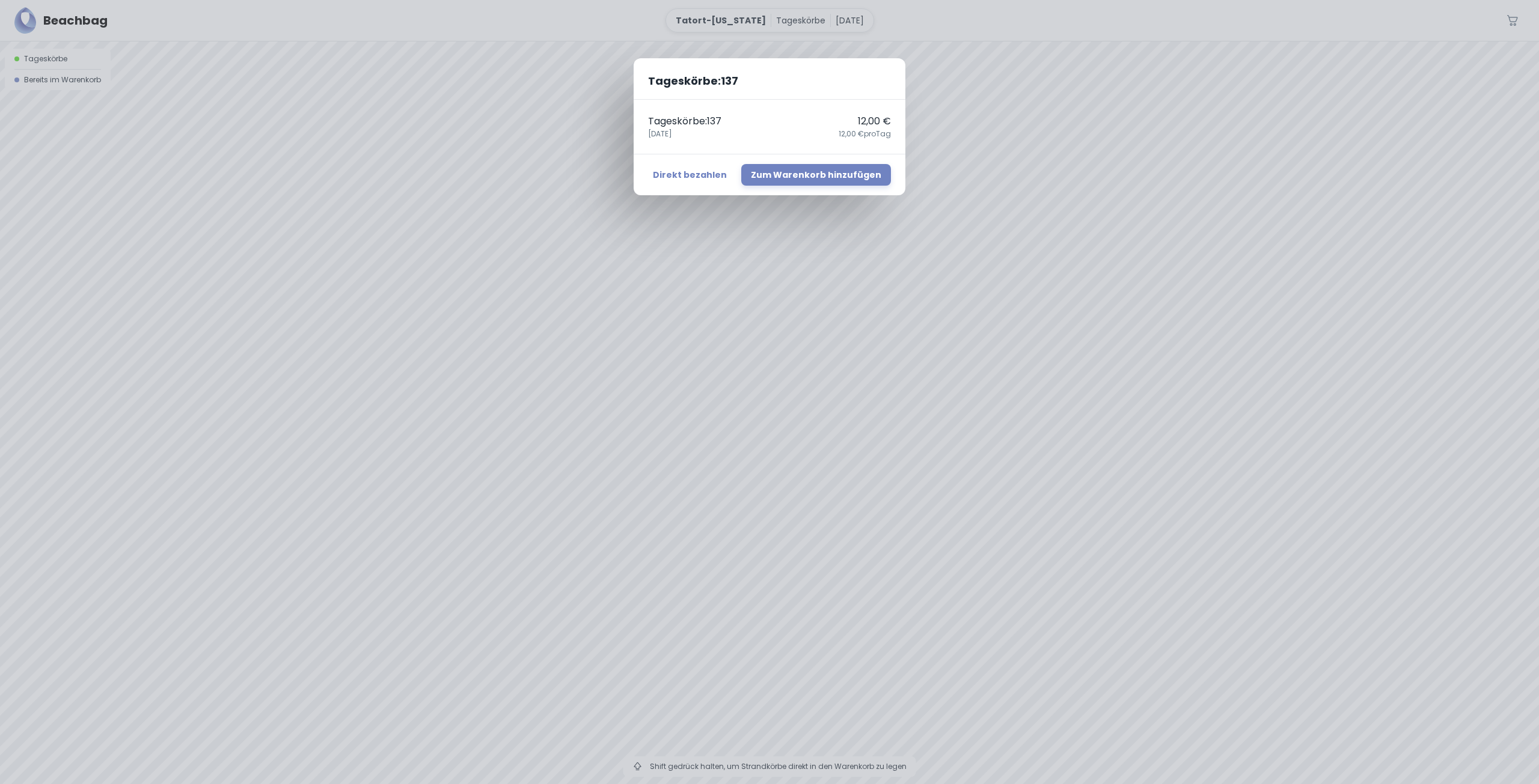
click at [1055, 396] on div "Tageskörbe : 137 Tageskörbe : 137 12,00 € 22. August 12,00 € pro Tag Direkt bez…" at bounding box center [769, 392] width 1539 height 784
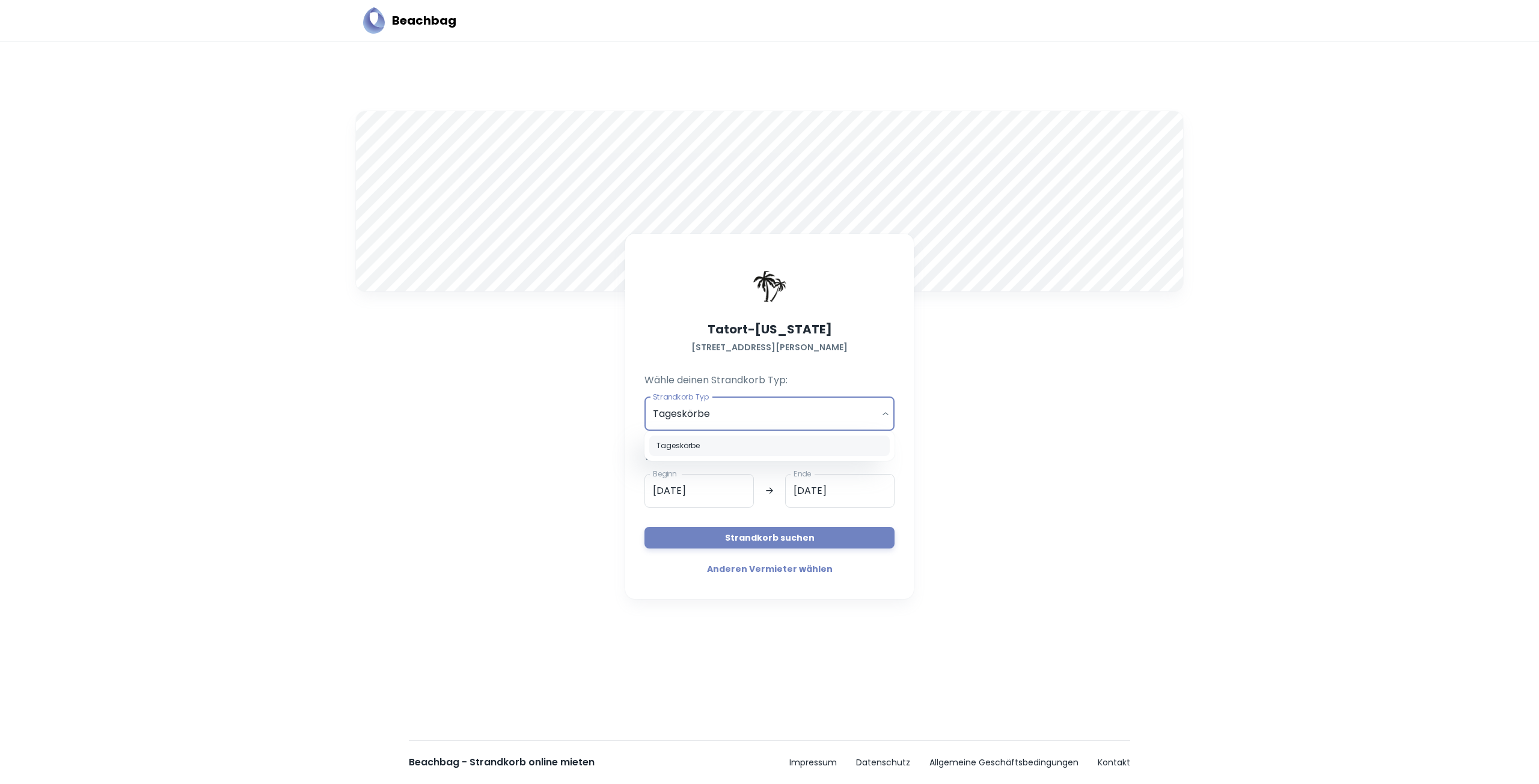
click at [778, 411] on body "Beachbag A Tatort-Hawaii Am Strand 1, 24235, Stein Wähle deinen Strandkorb Typ:…" at bounding box center [769, 392] width 1539 height 784
click at [776, 412] on div at bounding box center [769, 392] width 1539 height 784
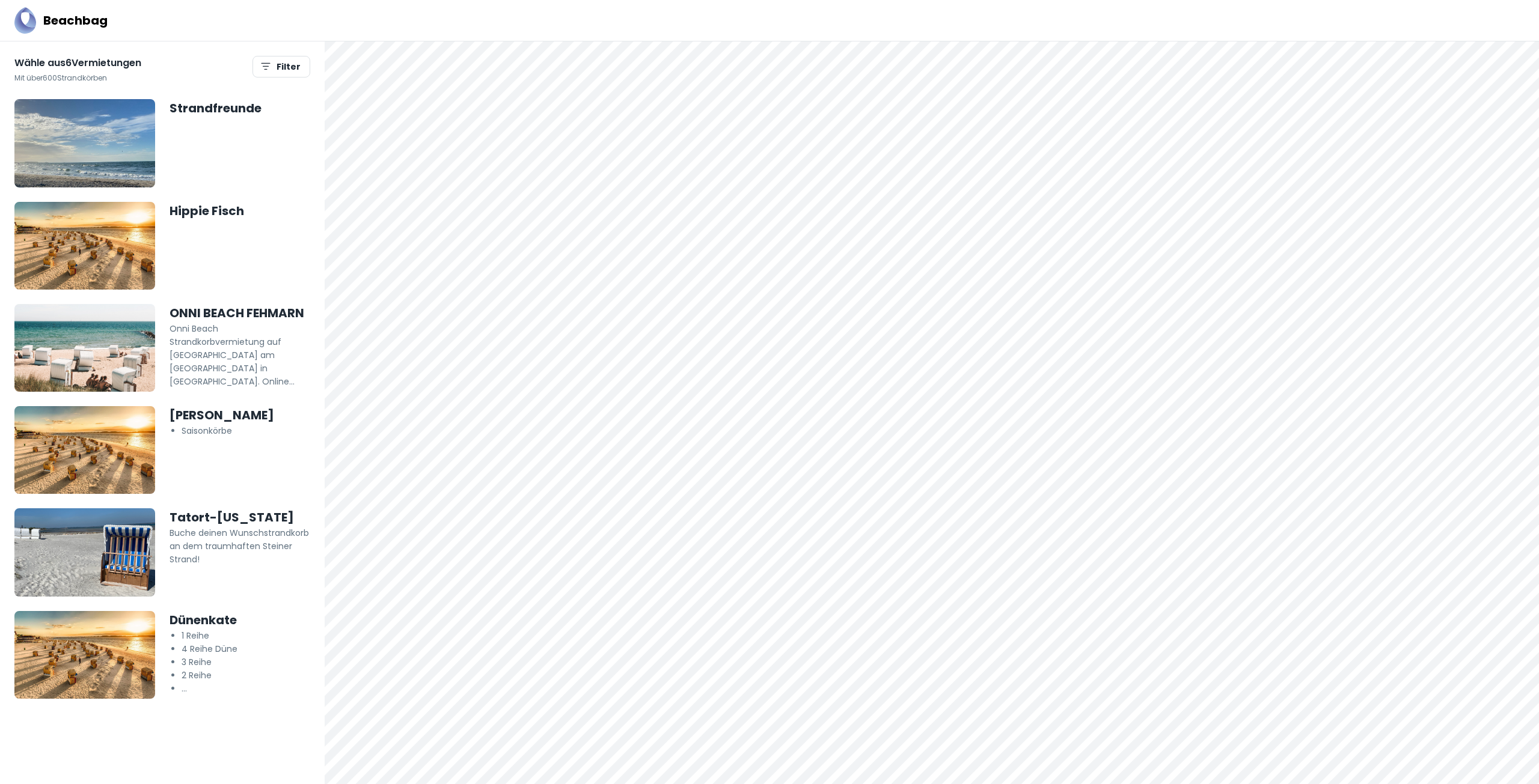
click at [203, 622] on h5 "Dünenkate" at bounding box center [240, 620] width 141 height 18
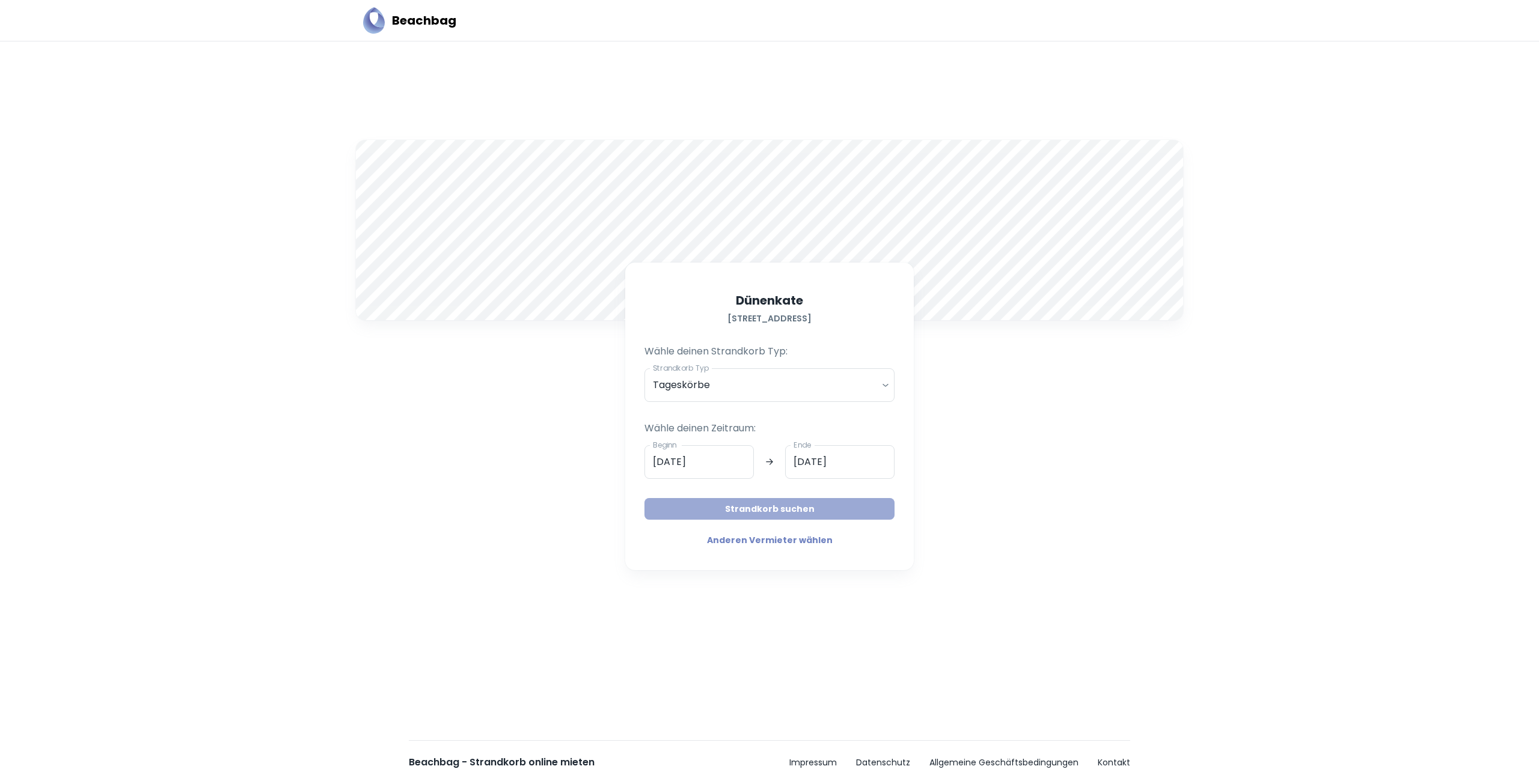
click at [730, 509] on button "Strandkorb suchen" at bounding box center [769, 509] width 250 height 22
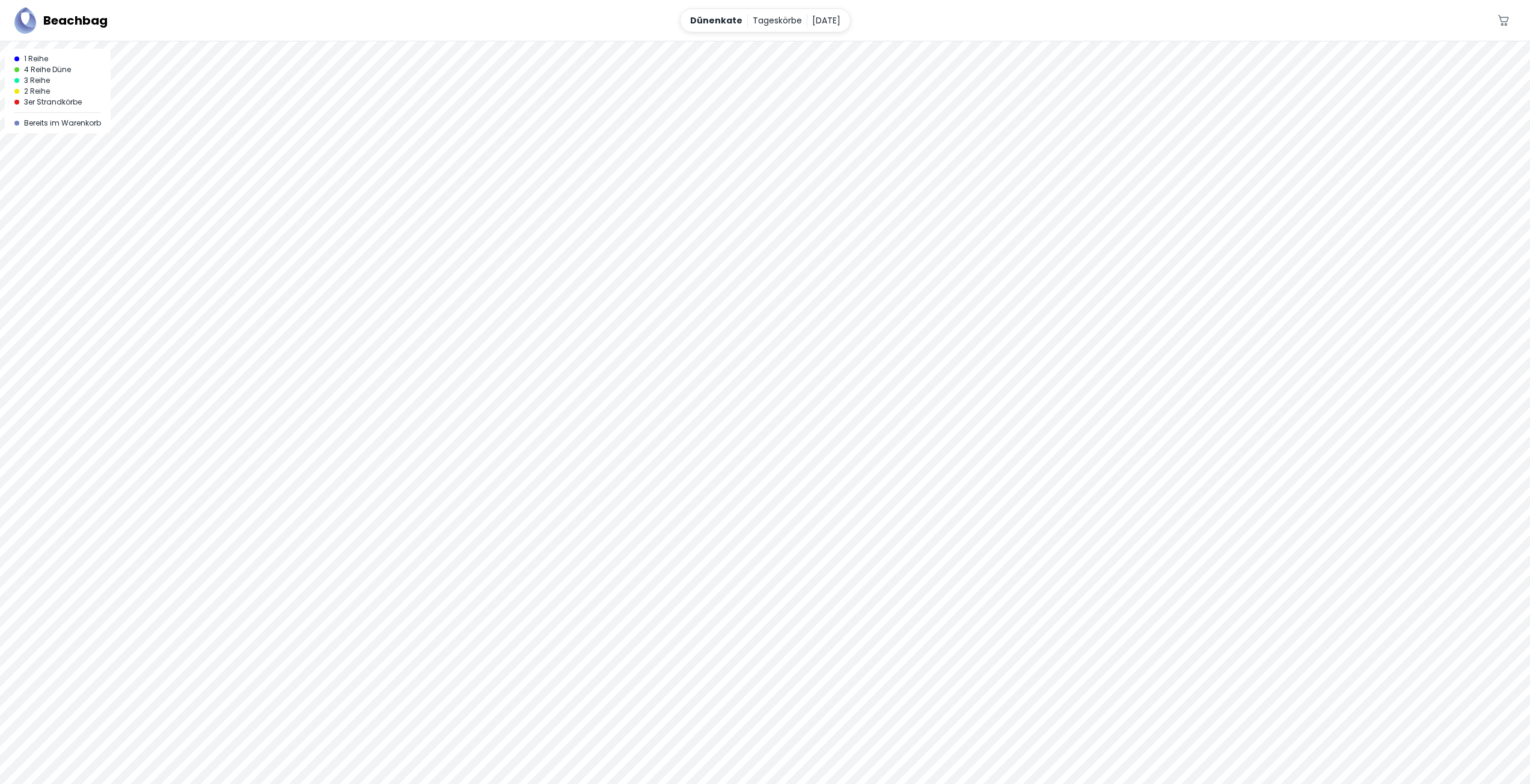
click at [805, 41] on div at bounding box center [765, 41] width 1530 height 0
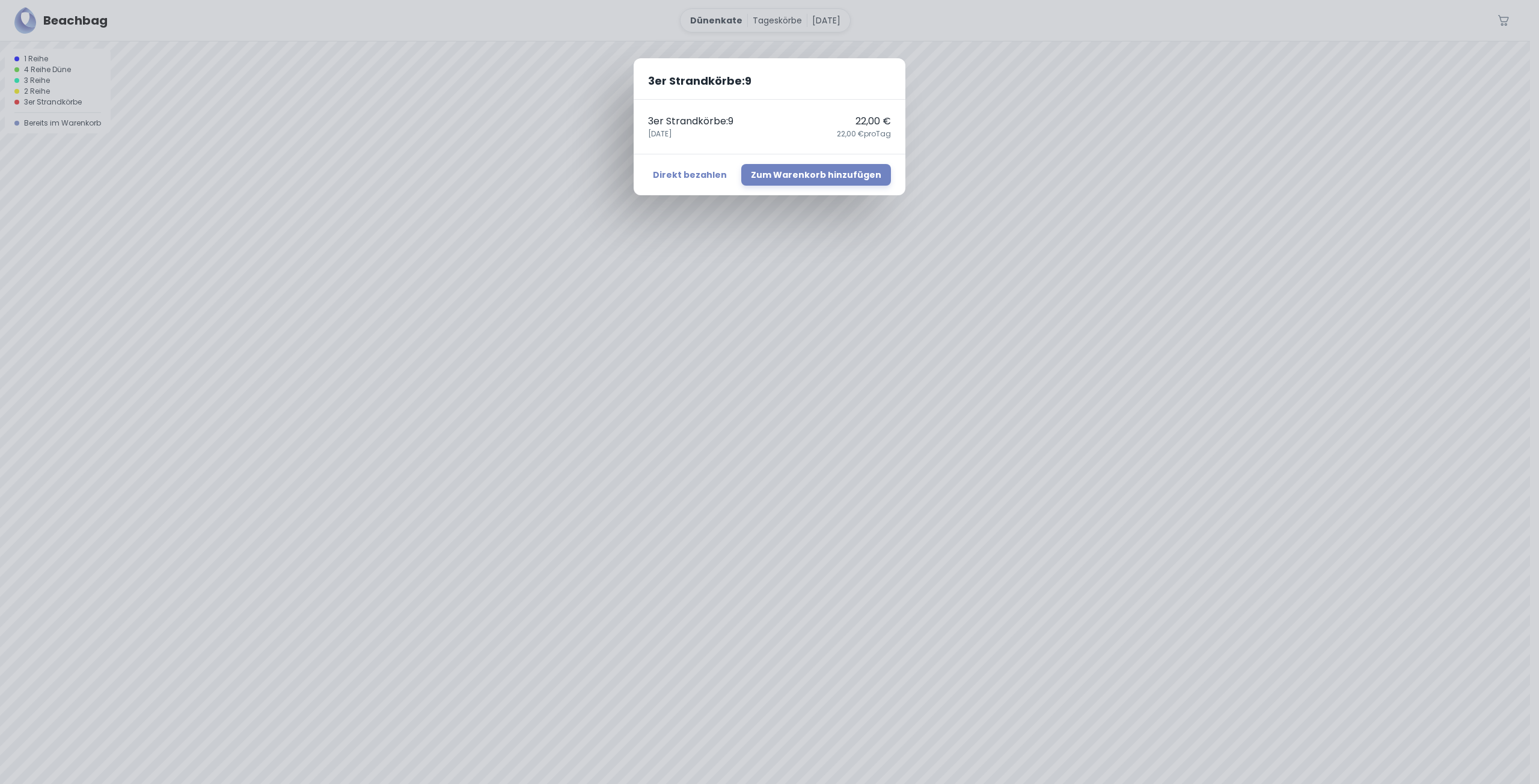
click at [896, 381] on div "3er Strandkörbe : 9 3er Strandkörbe : 9 22,00 € 21. August 22,00 € pro Tag Dire…" at bounding box center [769, 392] width 1539 height 784
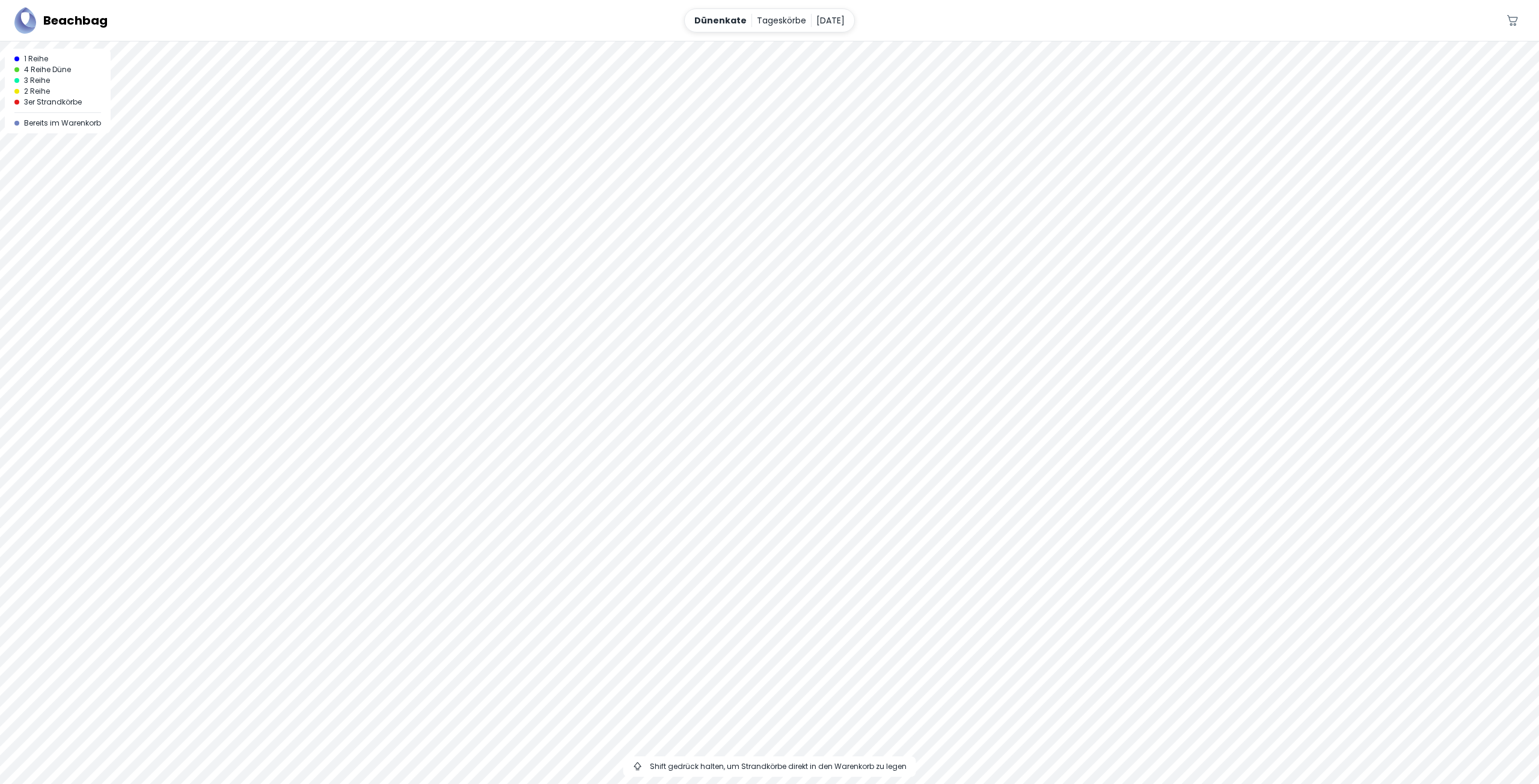
click at [800, 41] on div at bounding box center [769, 41] width 1539 height 0
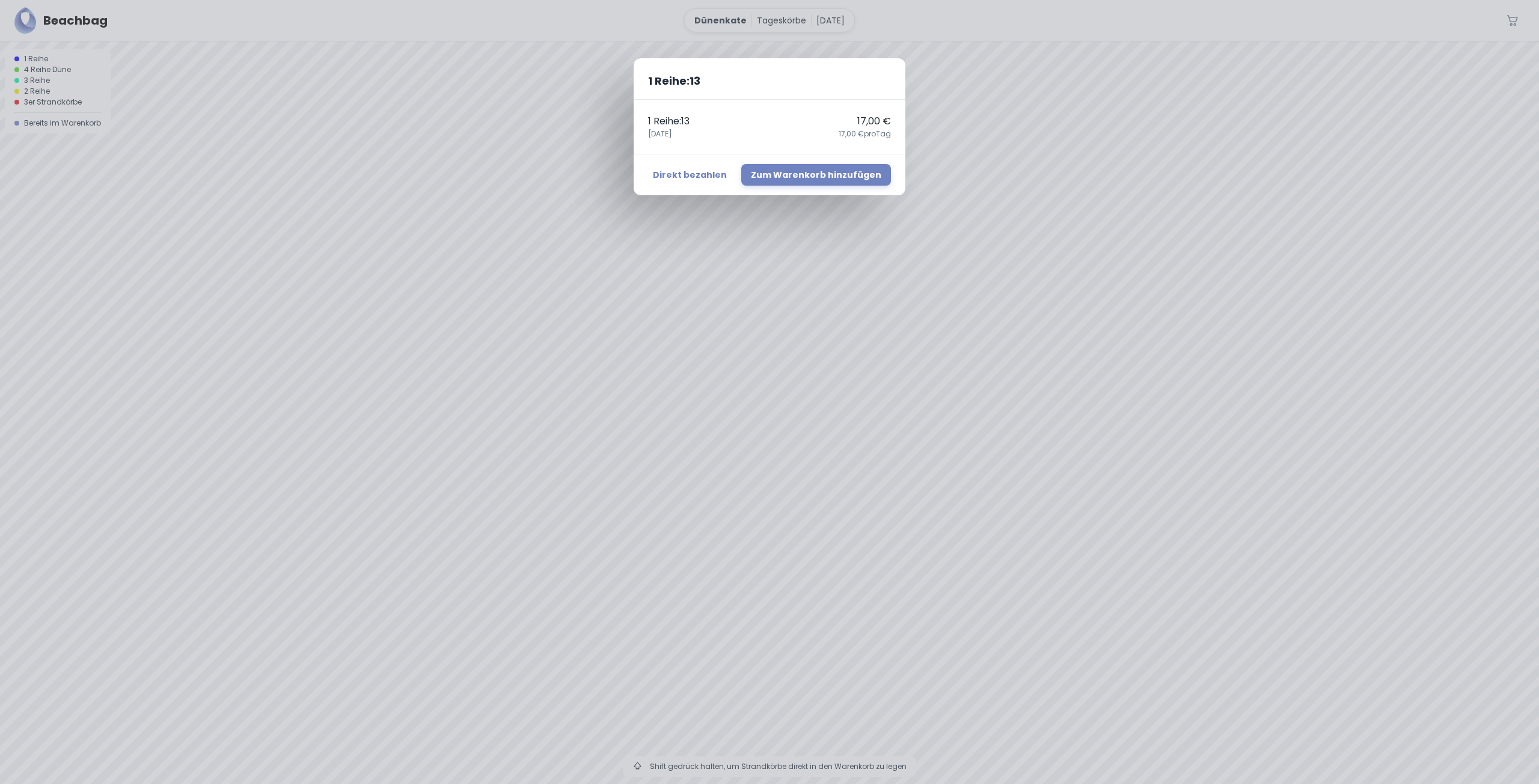
click at [869, 331] on div "1 Reihe : 13 1 Reihe : 13 17,00 € 21. August 17,00 € pro Tag Direkt bezahlen Zu…" at bounding box center [769, 392] width 1539 height 784
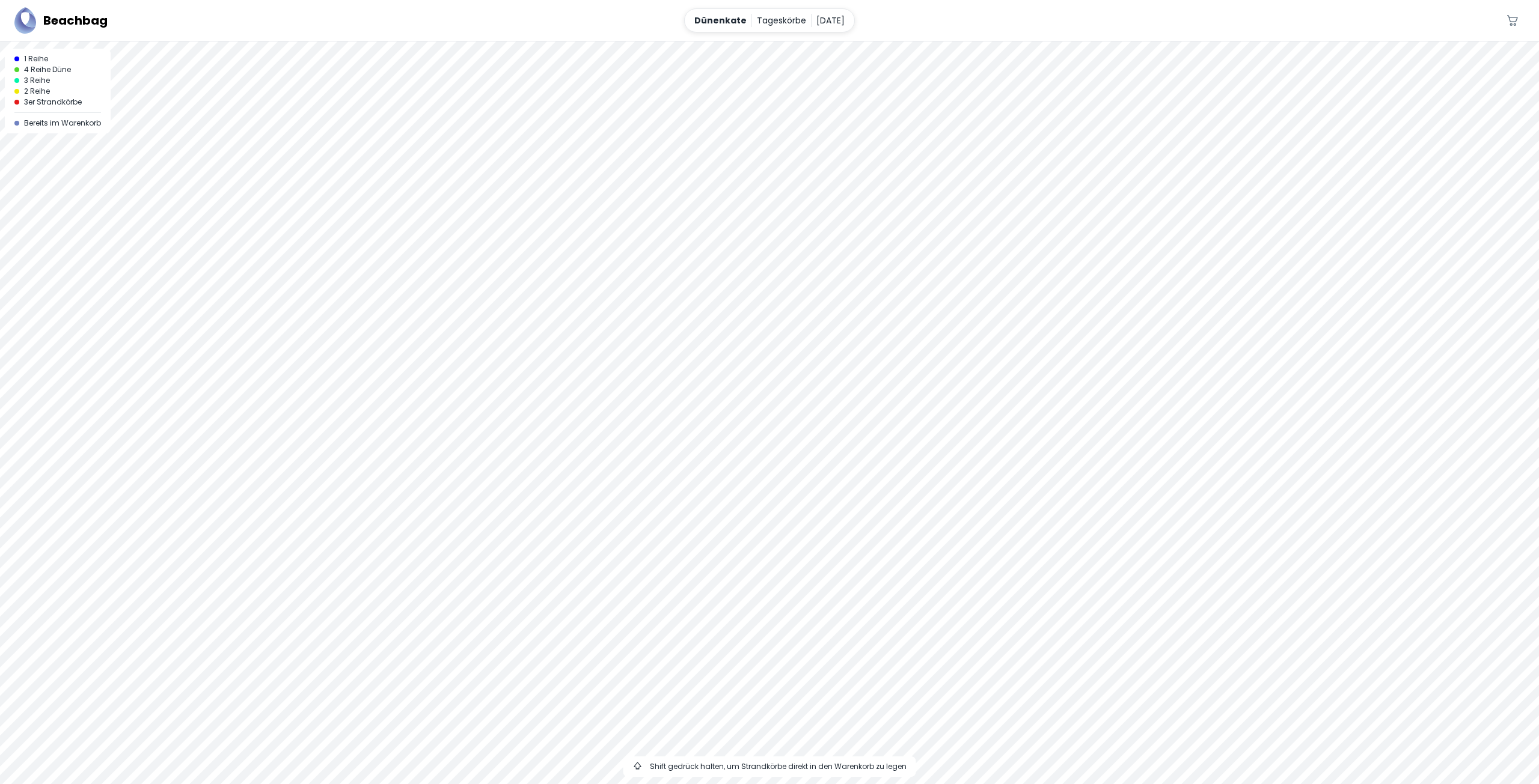
click at [777, 41] on div at bounding box center [769, 41] width 1539 height 0
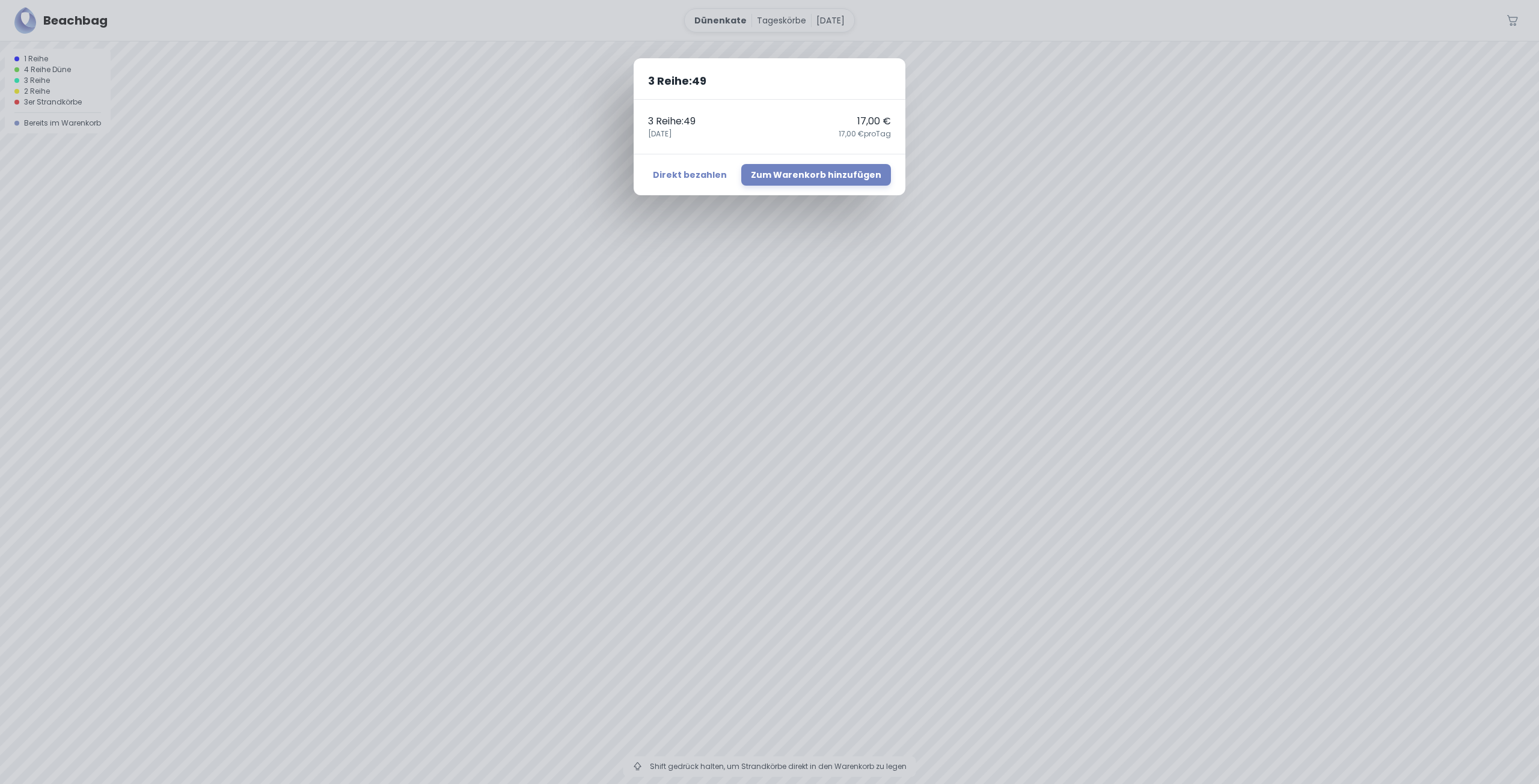
click at [897, 364] on div "3 Reihe : 49 3 Reihe : 49 17,00 € 21. August 17,00 € pro Tag Direkt bezahlen Zu…" at bounding box center [769, 392] width 1539 height 784
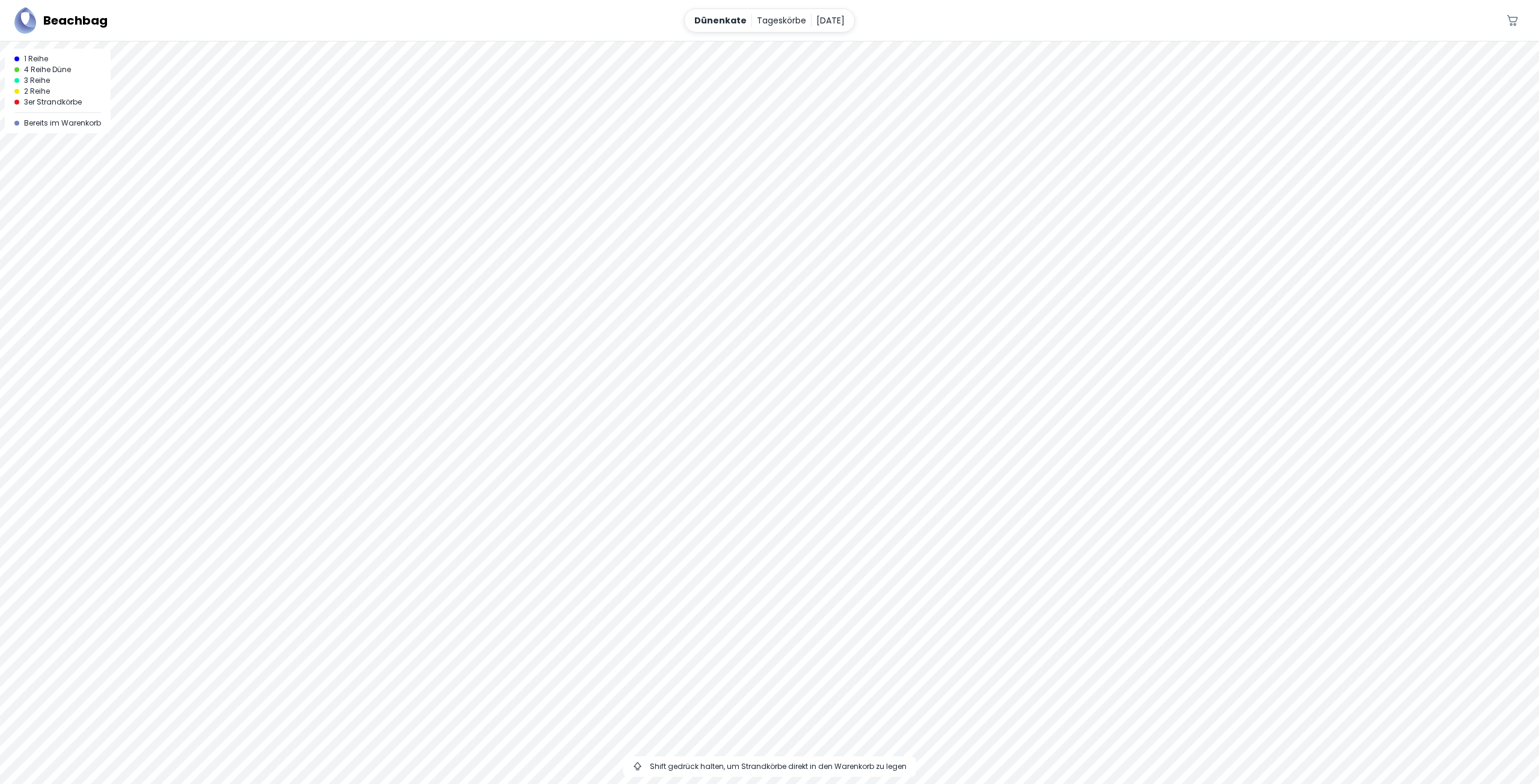
click at [696, 41] on div at bounding box center [769, 41] width 1539 height 0
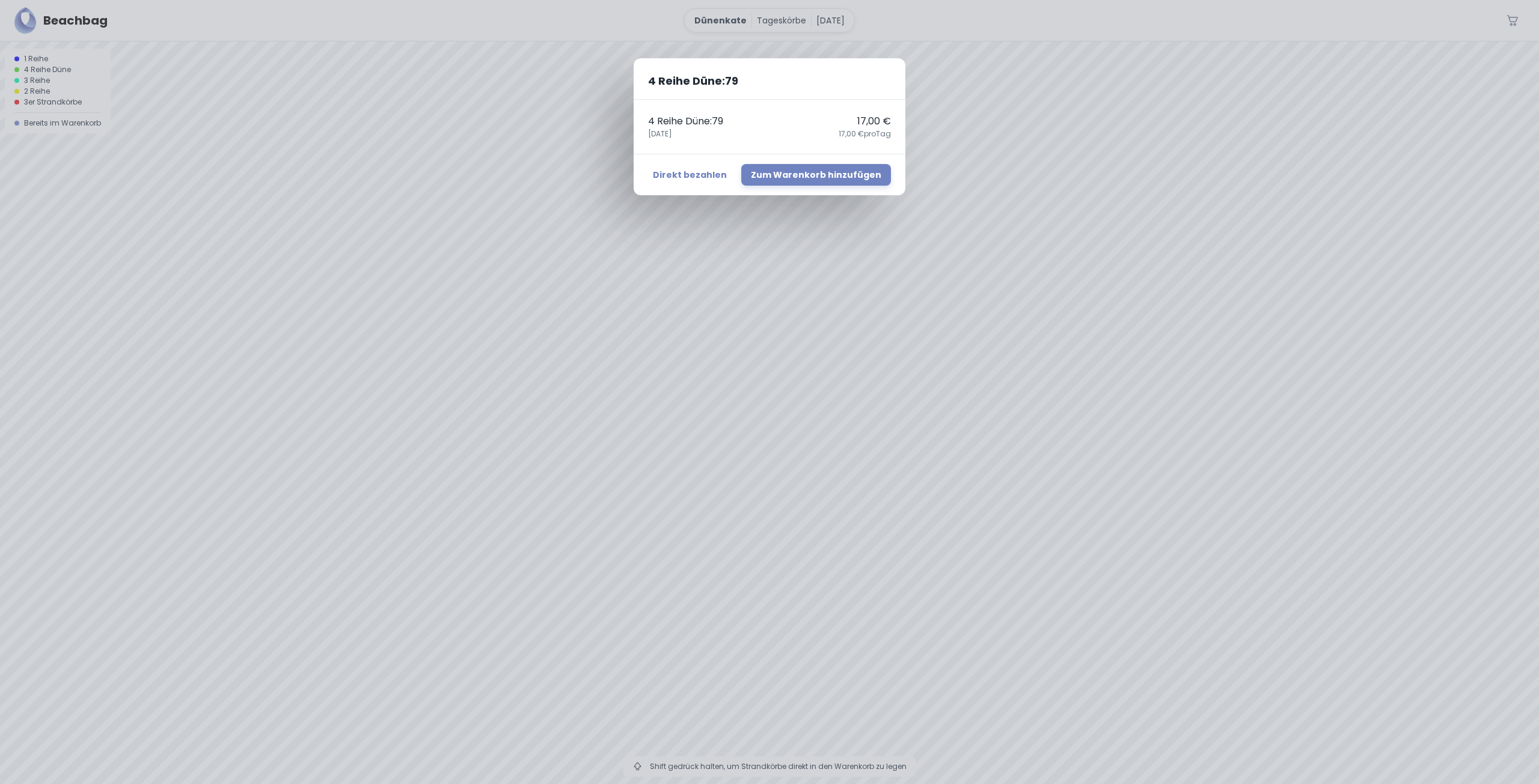
click at [923, 295] on div "4 Reihe Düne : 79 4 Reihe Düne : 79 17,00 € 21. August 17,00 € pro Tag Direkt b…" at bounding box center [769, 392] width 1539 height 784
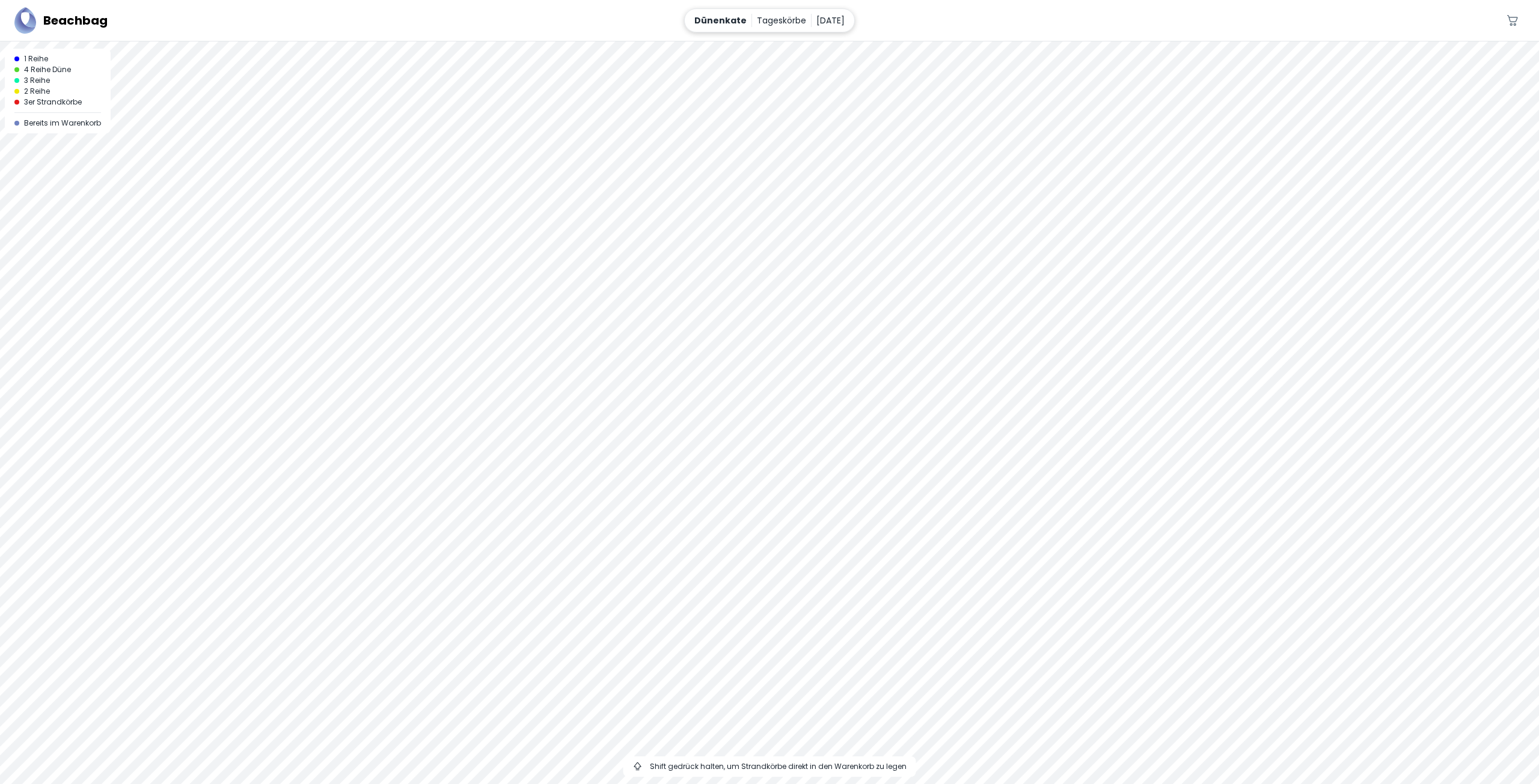
click at [817, 8] on div "Dünenkate Tageskörbe 21. August" at bounding box center [769, 20] width 171 height 24
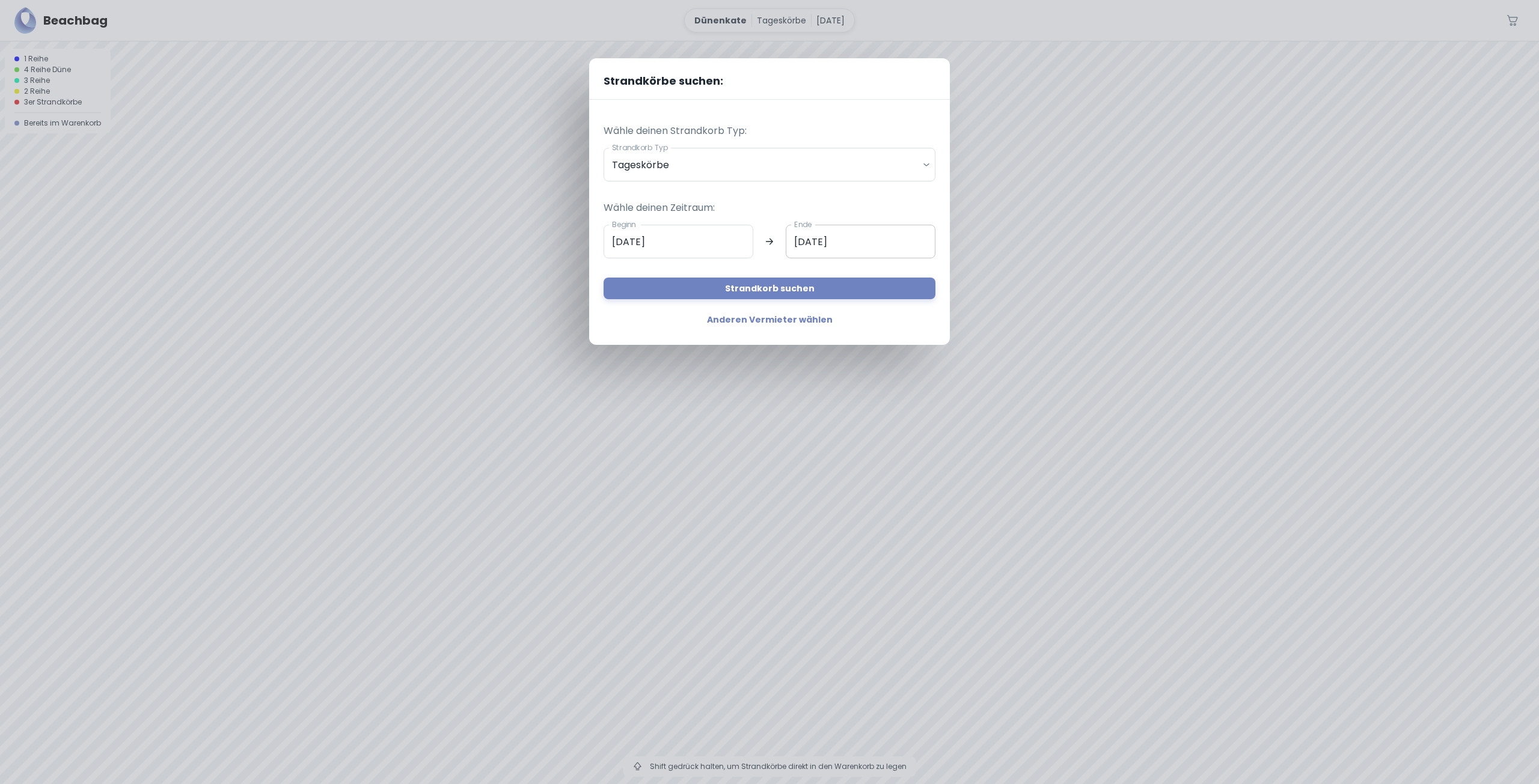
click at [832, 233] on input "21.08.2025" at bounding box center [860, 241] width 150 height 34
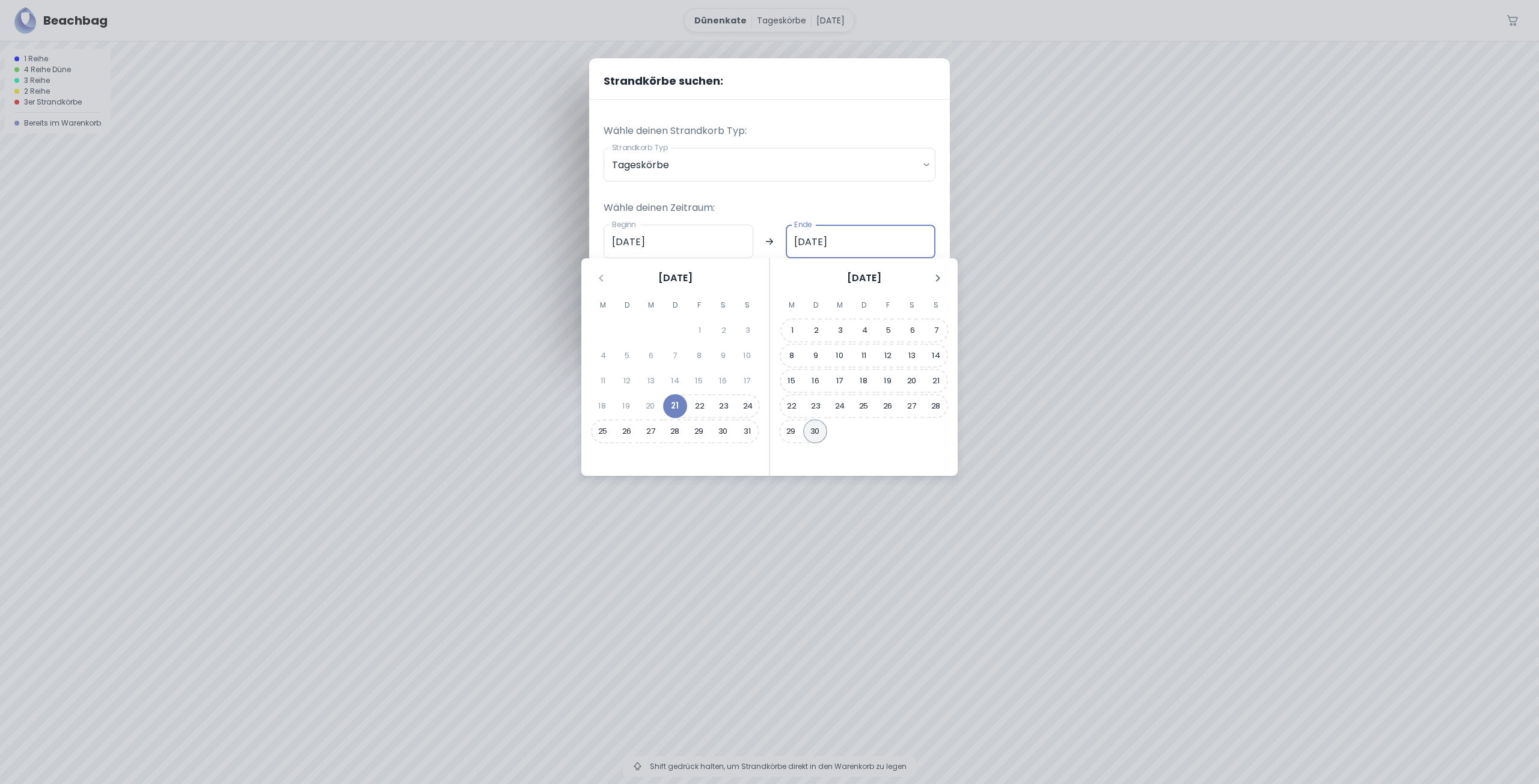
click at [819, 430] on button "30" at bounding box center [815, 432] width 24 height 24
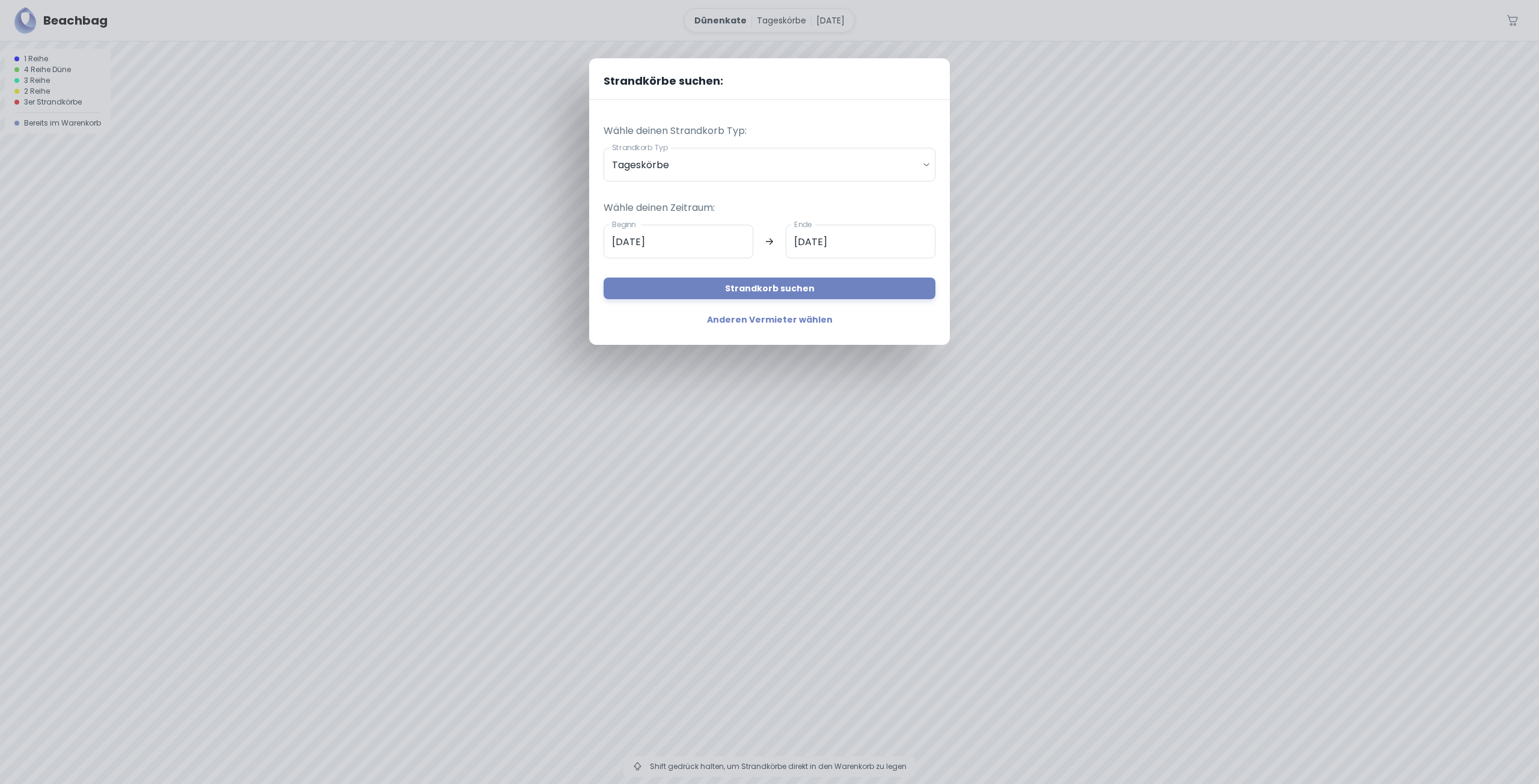
type input "30.09.2025"
click at [1111, 451] on div "Strandkörbe suchen: Wähle deinen Strandkorb Typ: Strandkorb Typ Tageskörbe dail…" at bounding box center [769, 392] width 1539 height 784
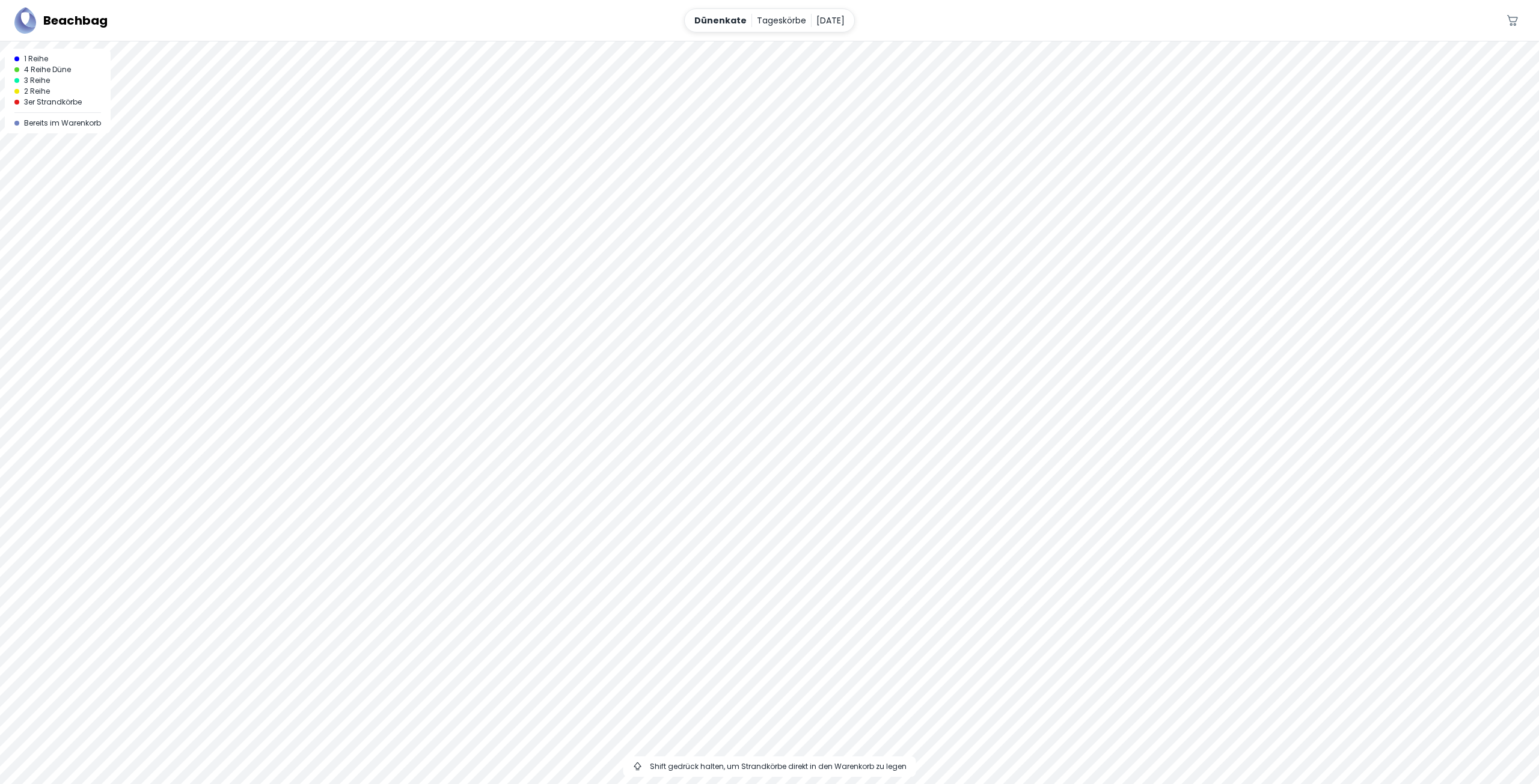
click at [815, 41] on div at bounding box center [769, 41] width 1539 height 0
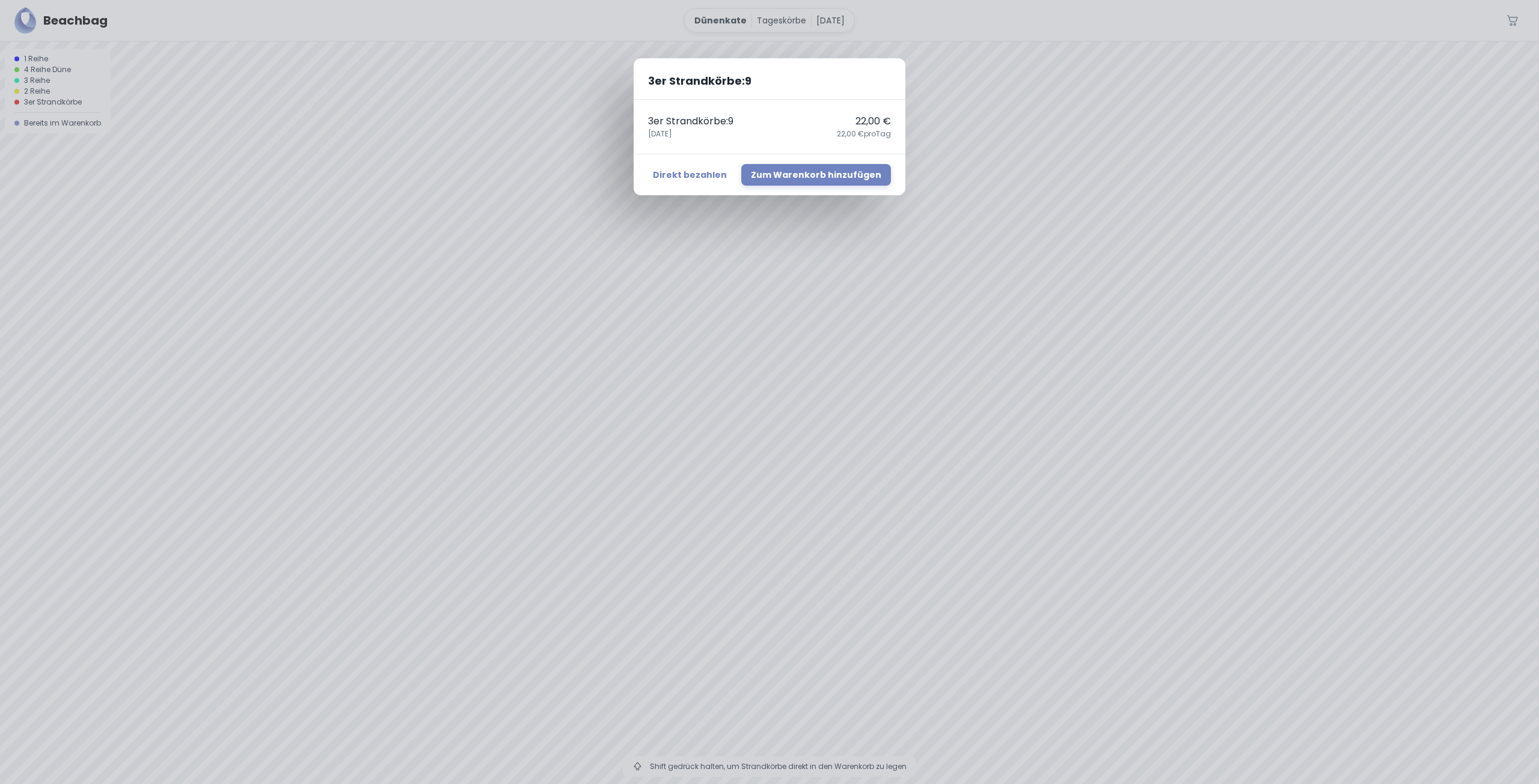
click at [974, 307] on div "3er Strandkörbe : 9 3er Strandkörbe : 9 22,00 € 21. August 22,00 € pro Tag Dire…" at bounding box center [769, 392] width 1539 height 784
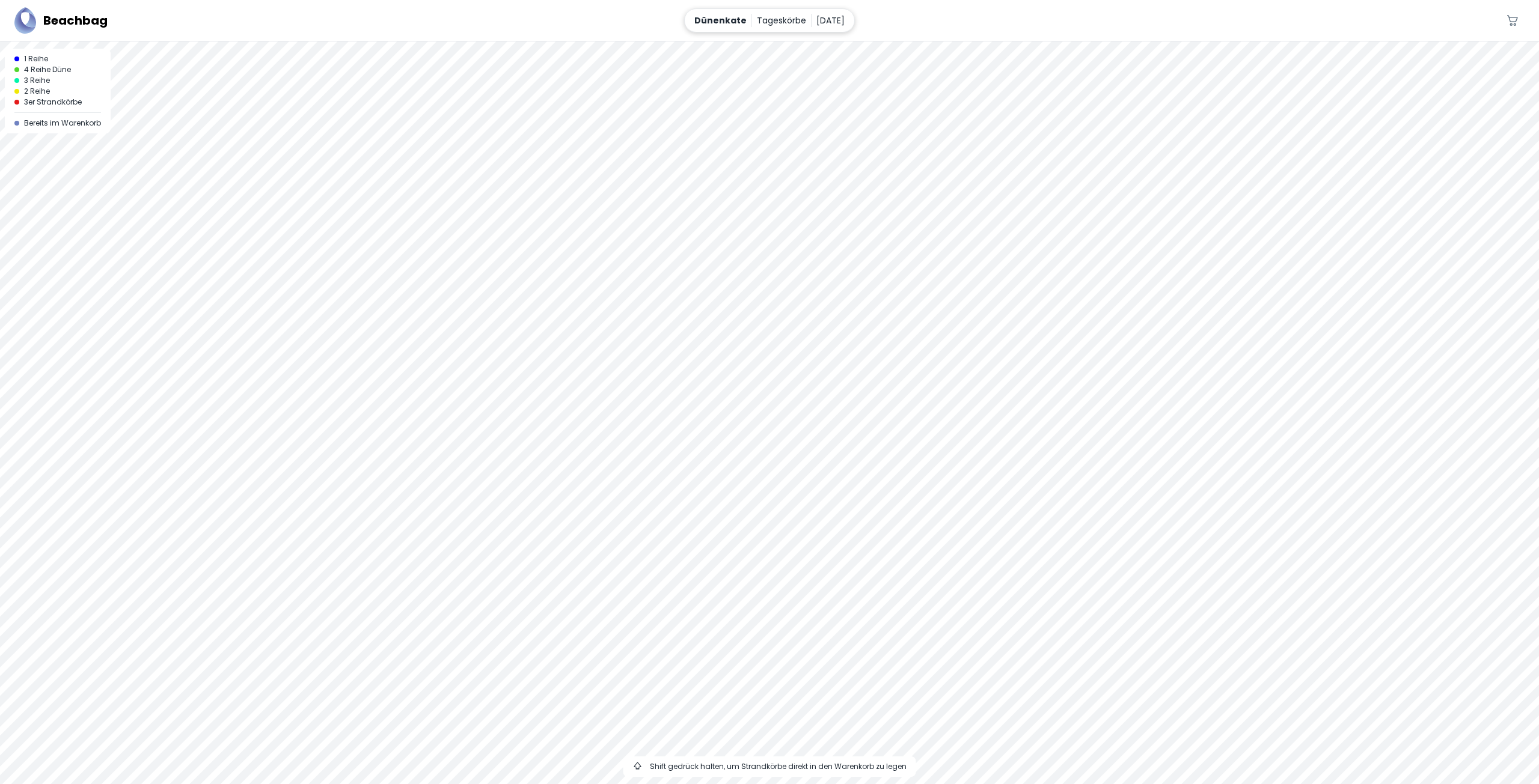
click at [833, 21] on p "21. August" at bounding box center [830, 20] width 28 height 13
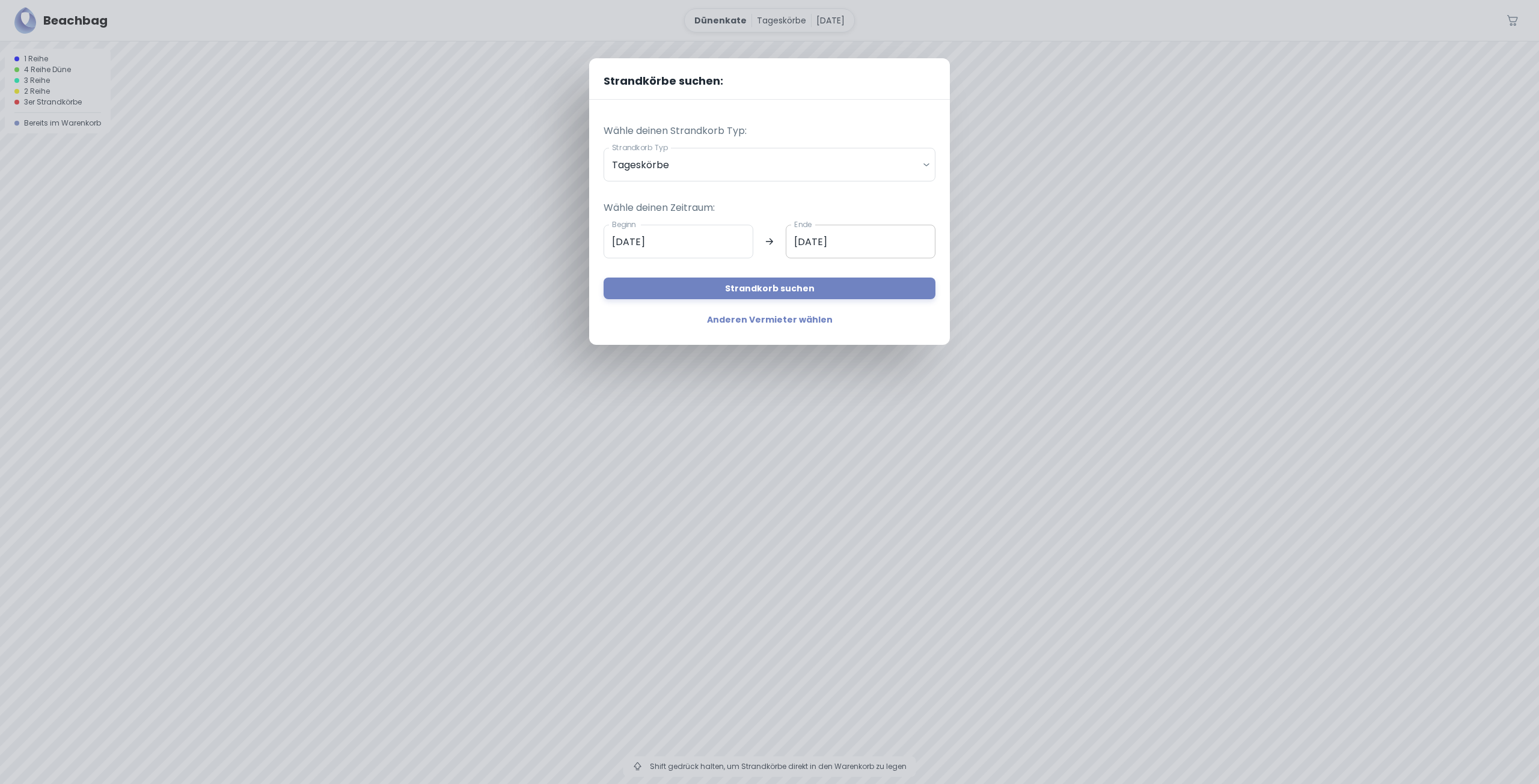
click at [841, 245] on input "21.08.2025" at bounding box center [860, 241] width 150 height 34
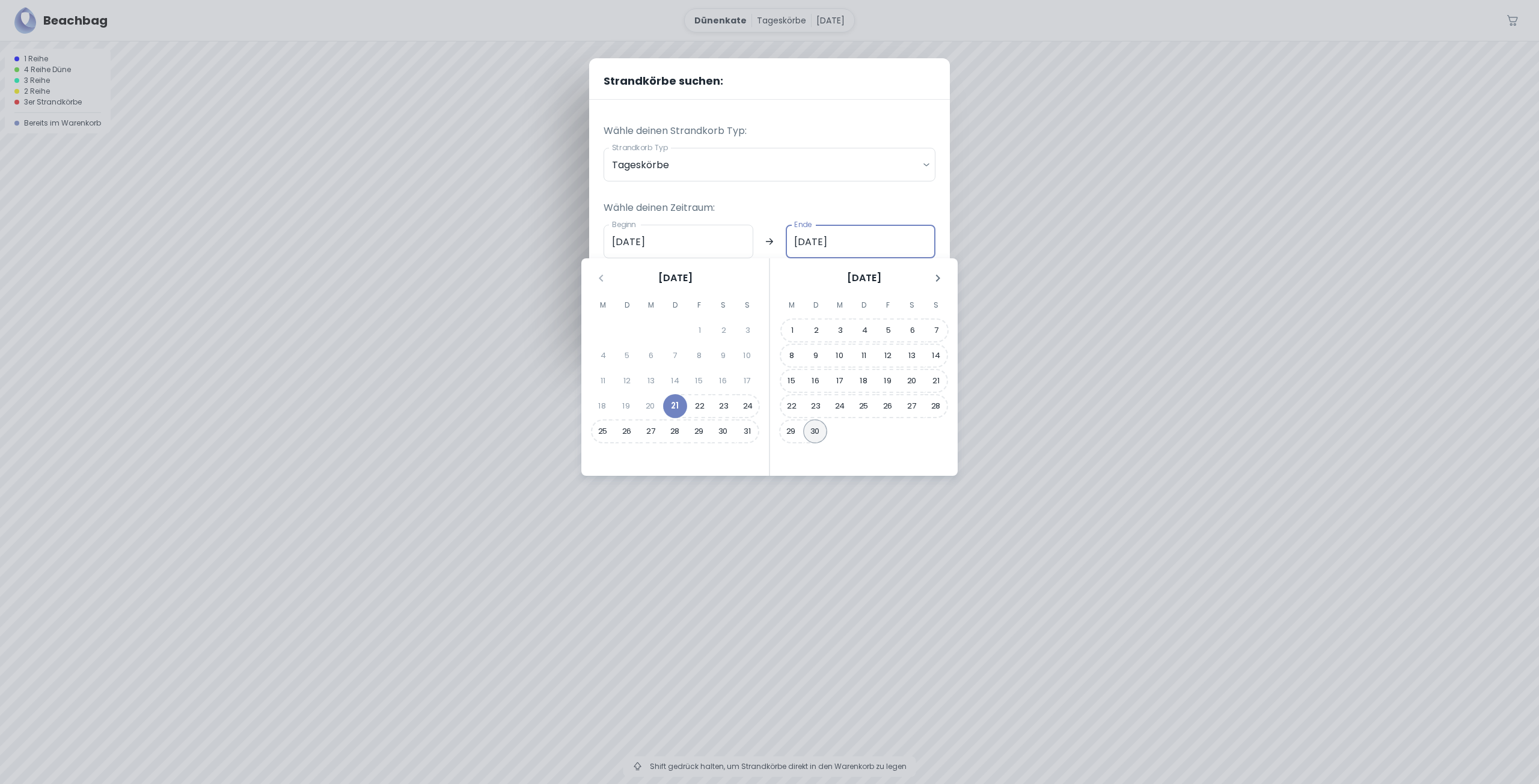
click at [819, 438] on button "30" at bounding box center [815, 432] width 24 height 24
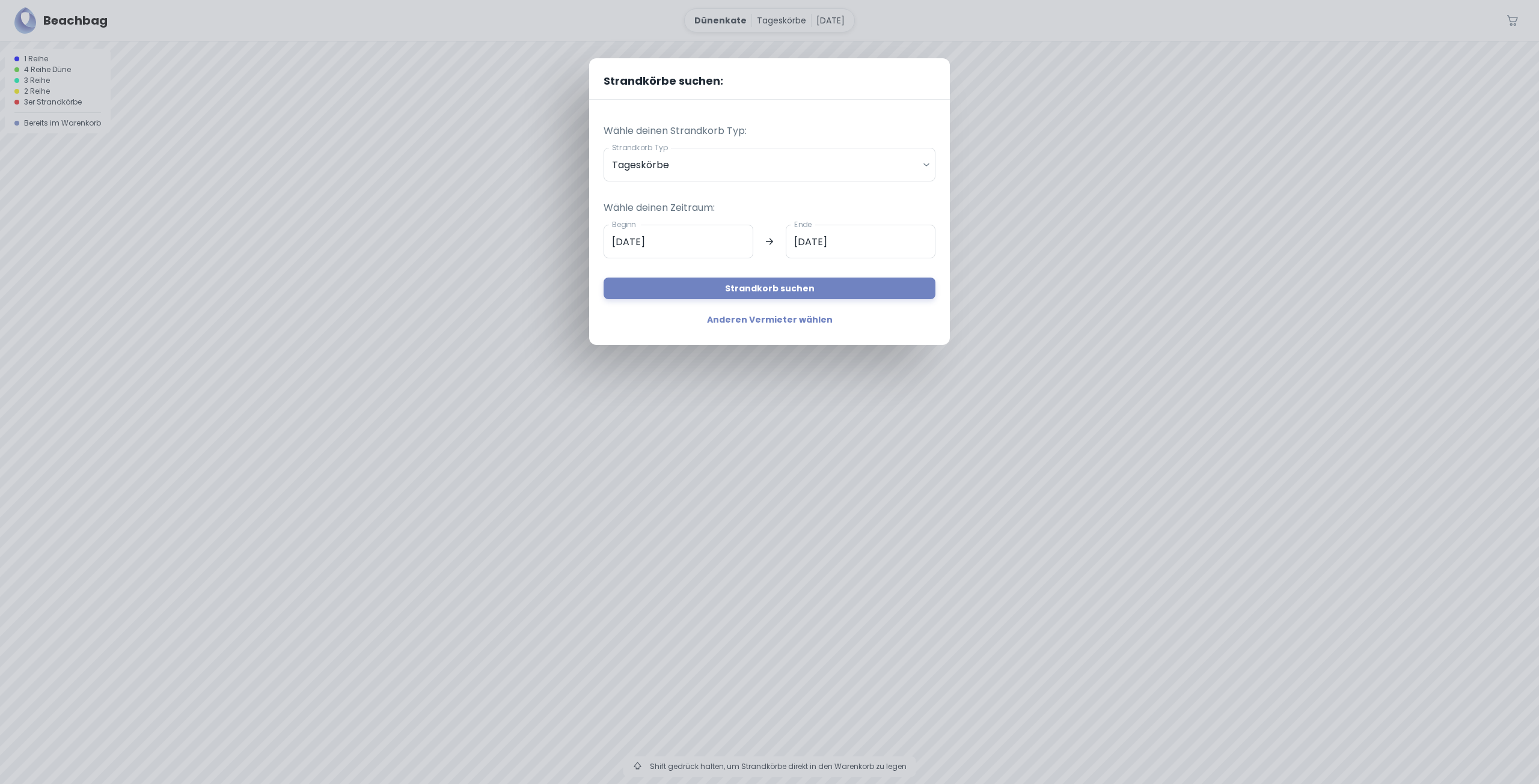
type input "30.09.2025"
click at [814, 283] on button "Strandkorb suchen" at bounding box center [770, 288] width 332 height 22
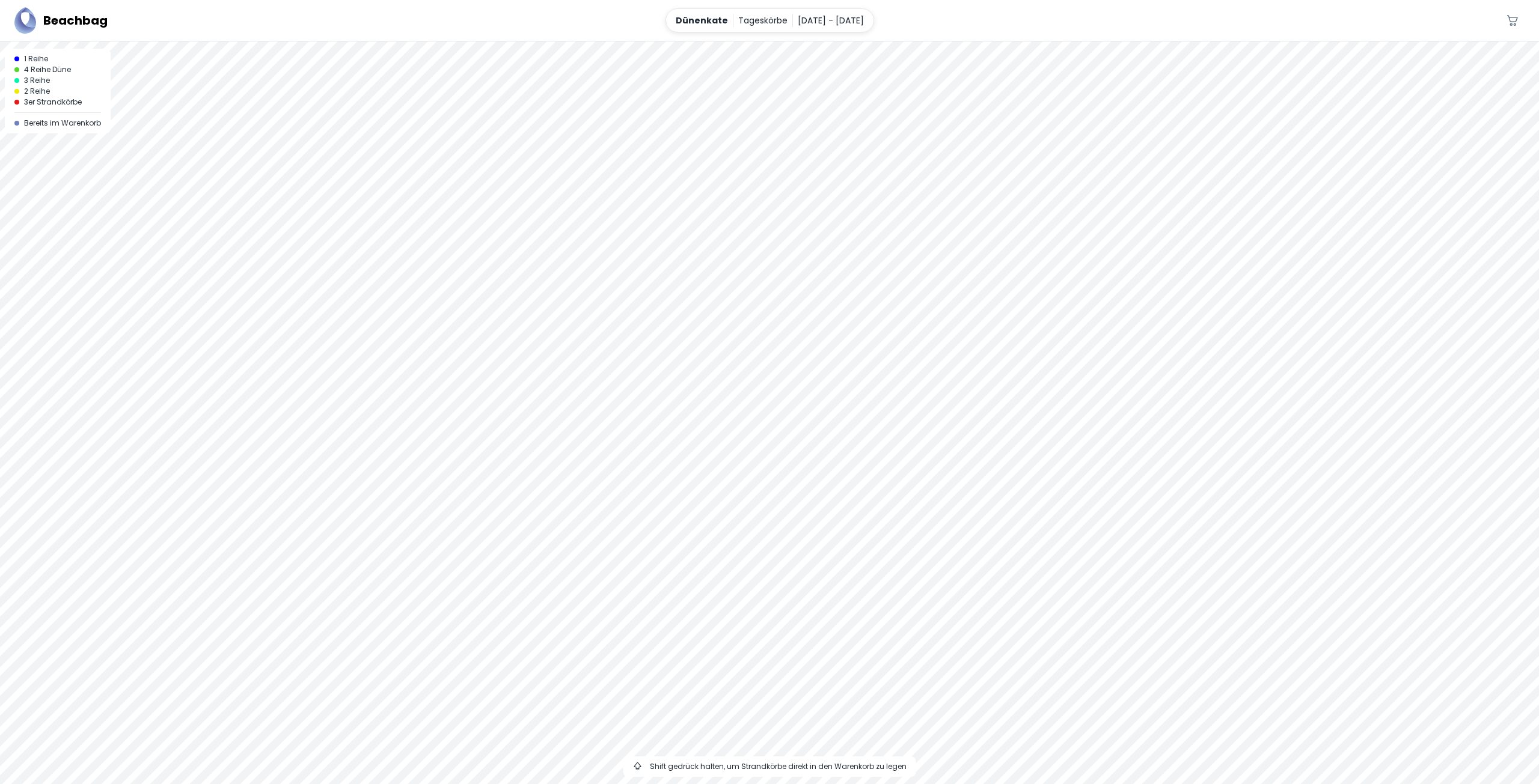
click at [799, 41] on div at bounding box center [769, 41] width 1539 height 0
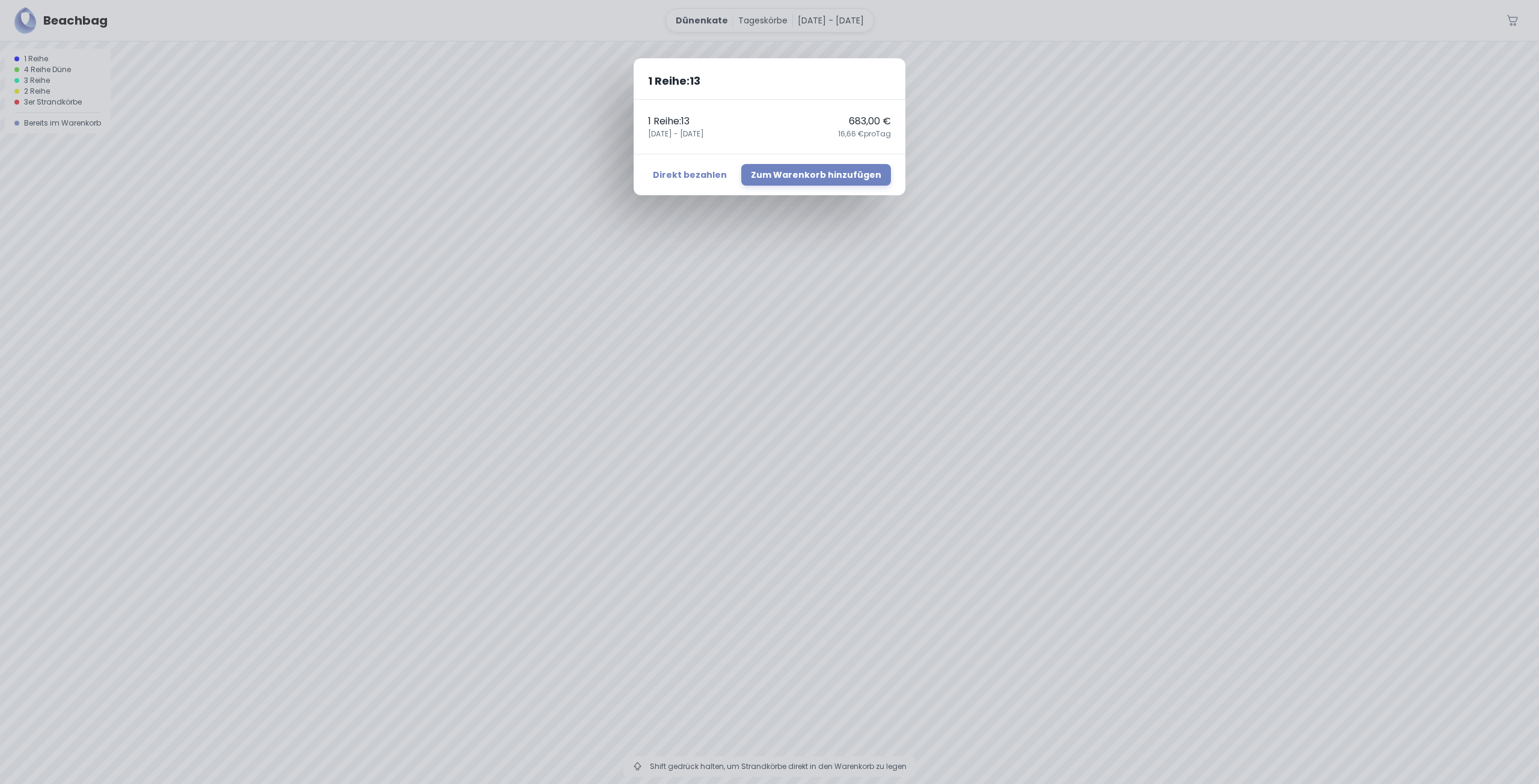
click at [913, 348] on div "1 Reihe : 13 1 Reihe : 13 683,00 € 21. August - 30. September 16,66 € pro Tag D…" at bounding box center [769, 392] width 1539 height 784
